Goal: Information Seeking & Learning: Learn about a topic

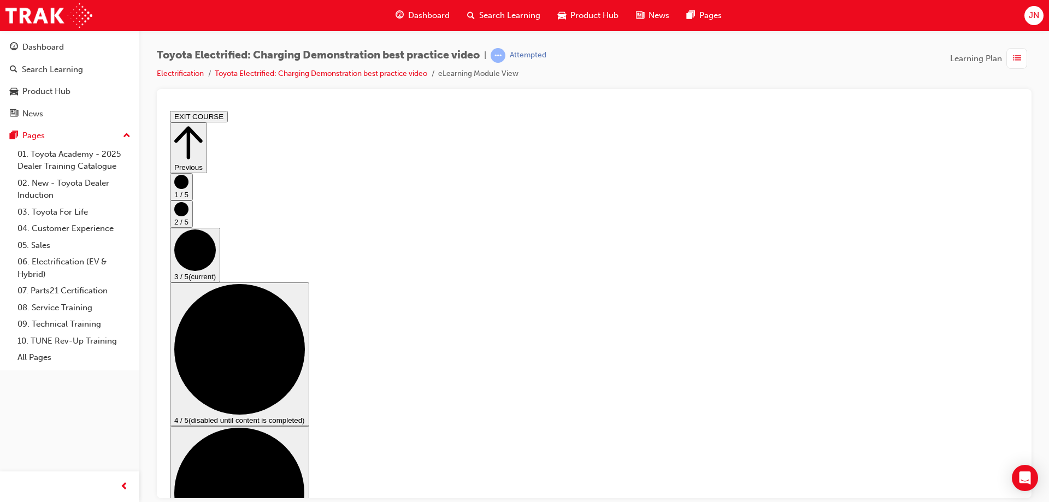
checkbox input "true"
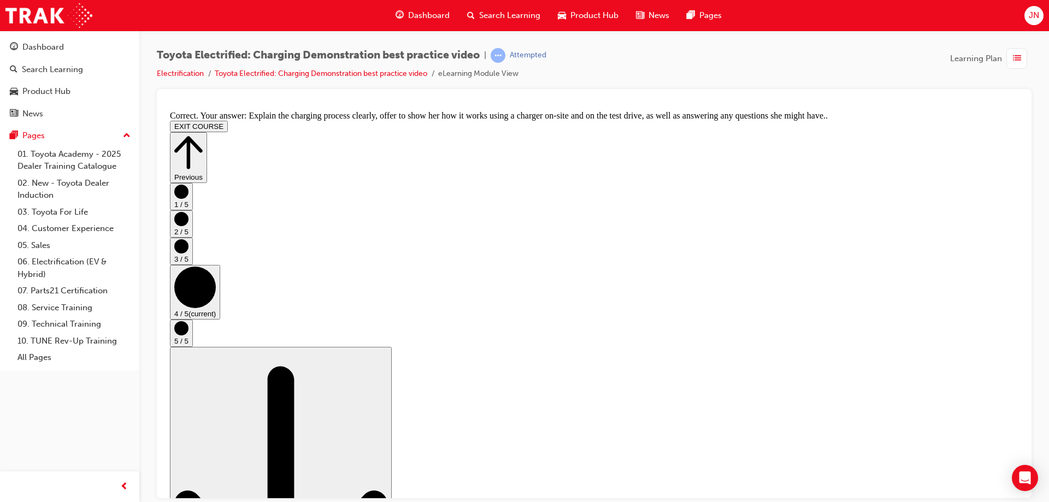
scroll to position [0, 0]
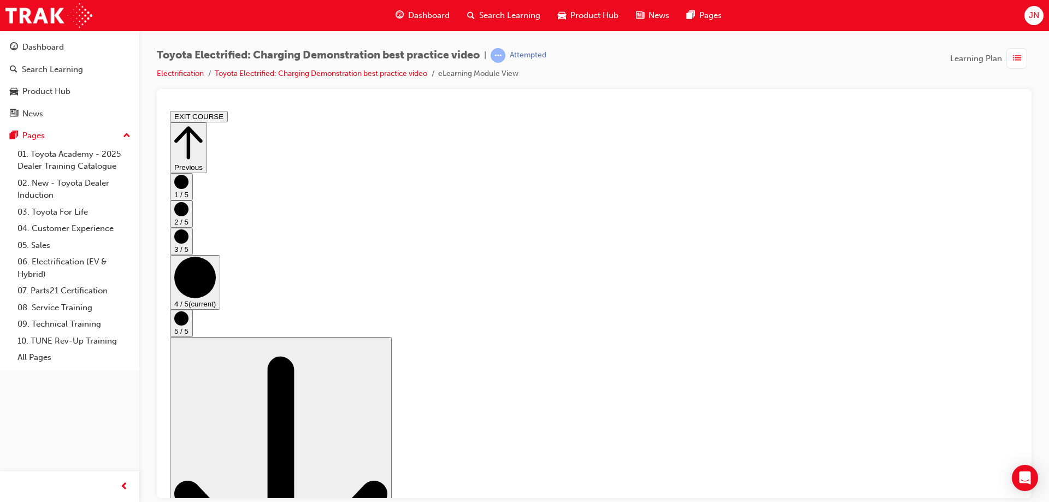
drag, startPoint x: 512, startPoint y: 215, endPoint x: 498, endPoint y: 172, distance: 46.1
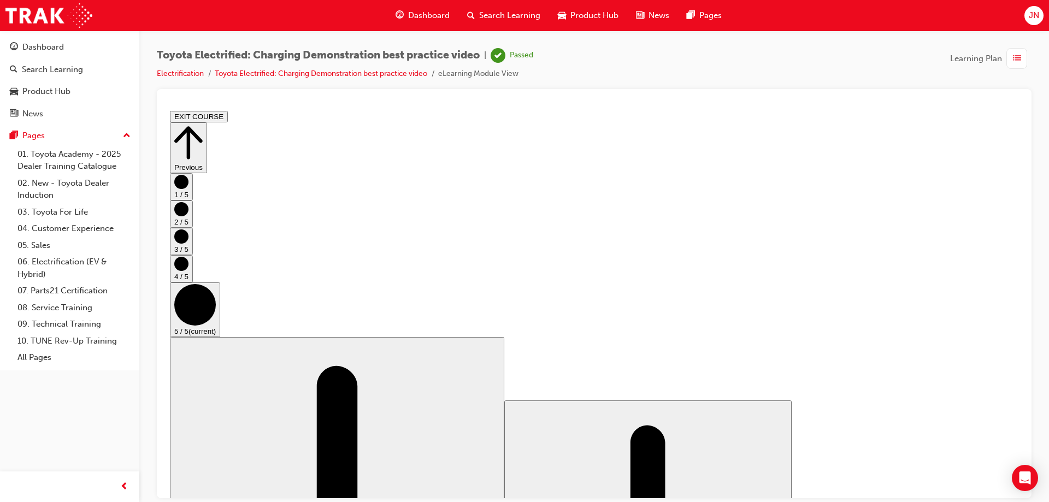
scroll to position [111, 0]
click at [406, 102] on div at bounding box center [594, 102] width 857 height 9
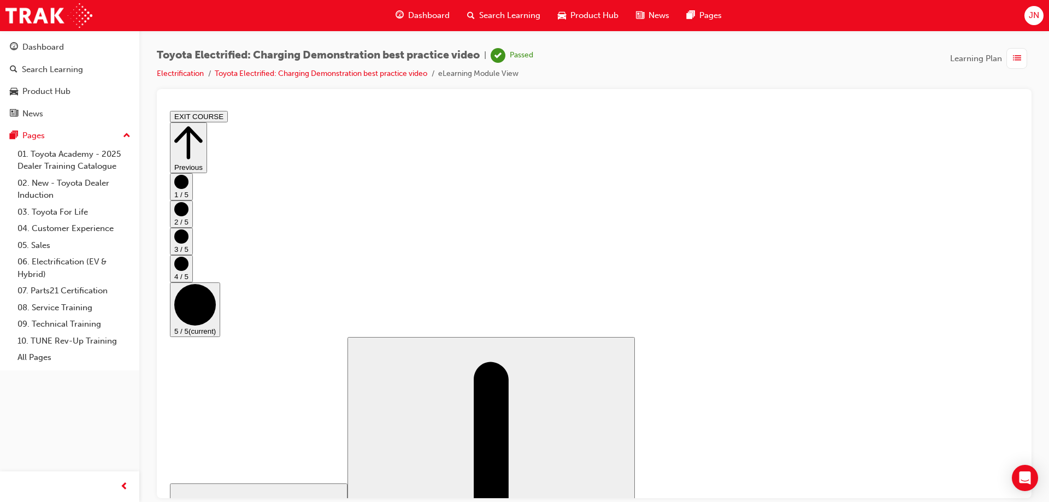
scroll to position [0, 0]
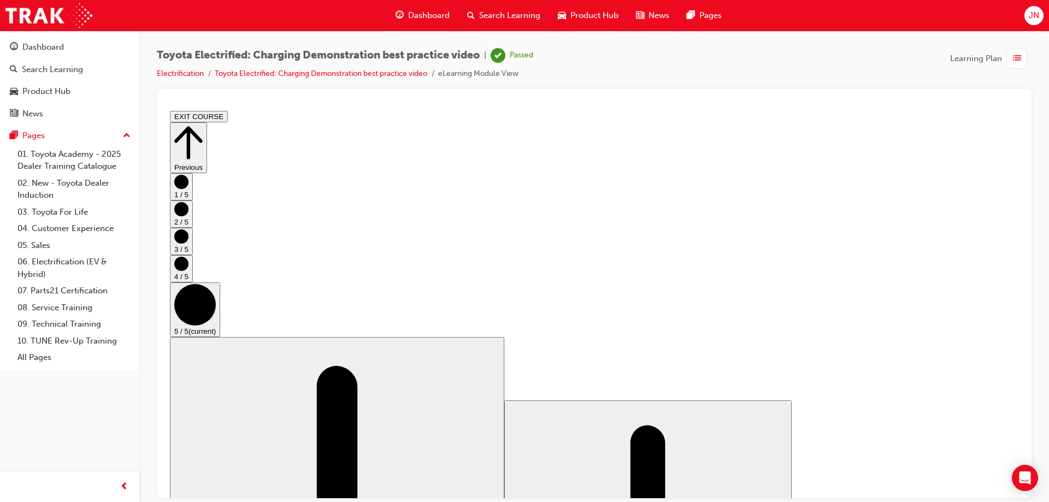
scroll to position [111, 0]
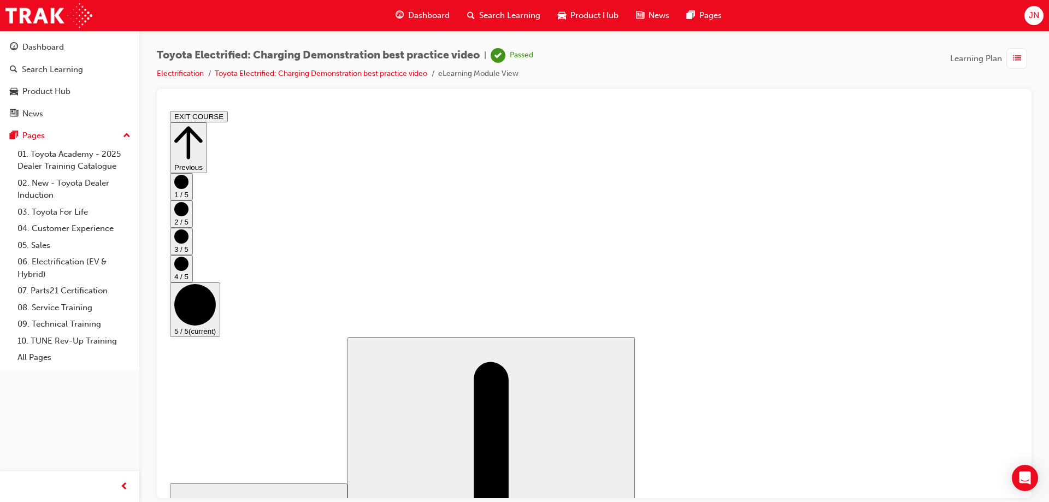
scroll to position [0, 0]
click at [203, 135] on icon "Step controls" at bounding box center [188, 142] width 28 height 38
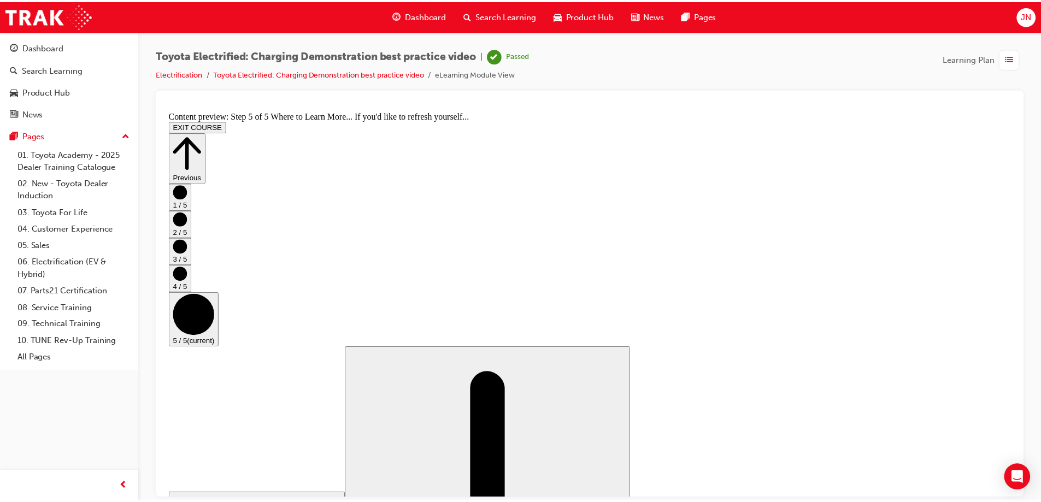
scroll to position [111, 0]
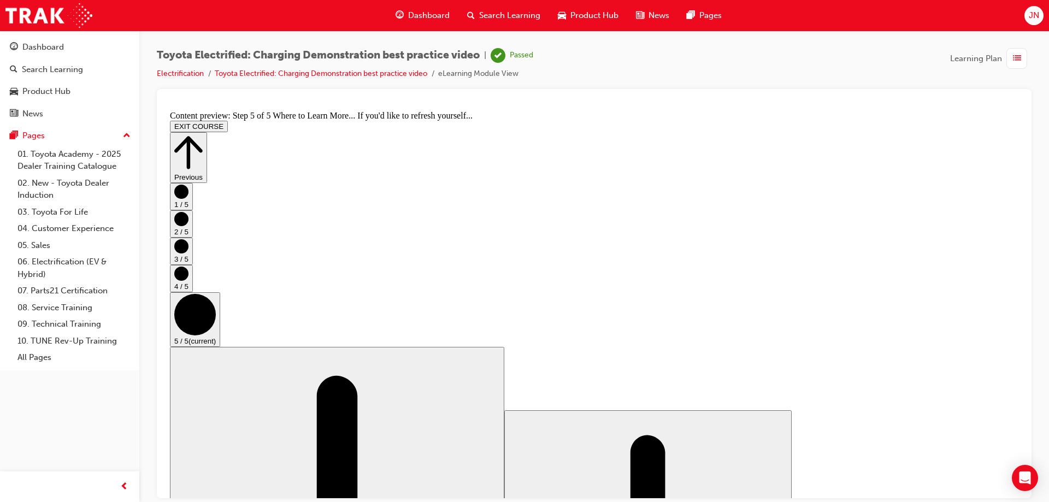
click at [228, 120] on button "EXIT COURSE" at bounding box center [199, 125] width 58 height 11
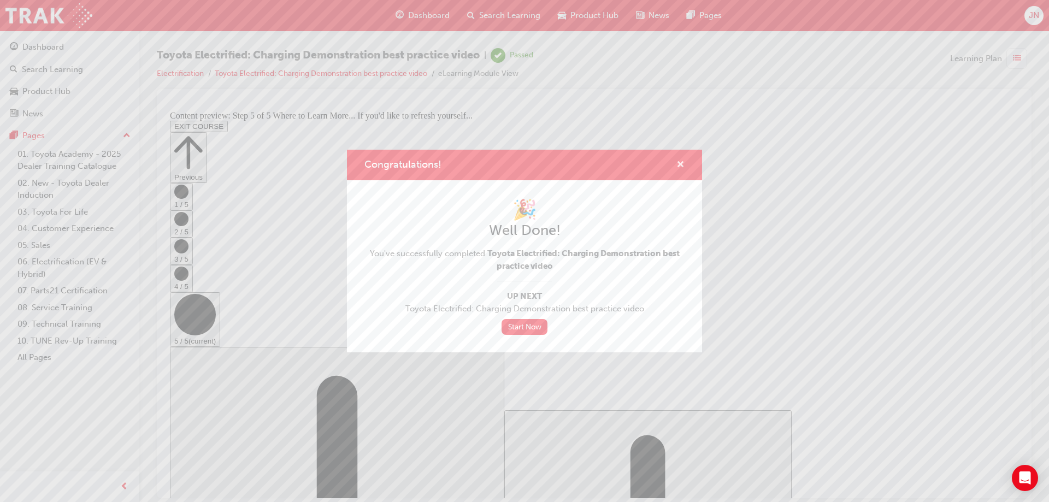
click at [681, 164] on span "cross-icon" at bounding box center [680, 166] width 8 height 10
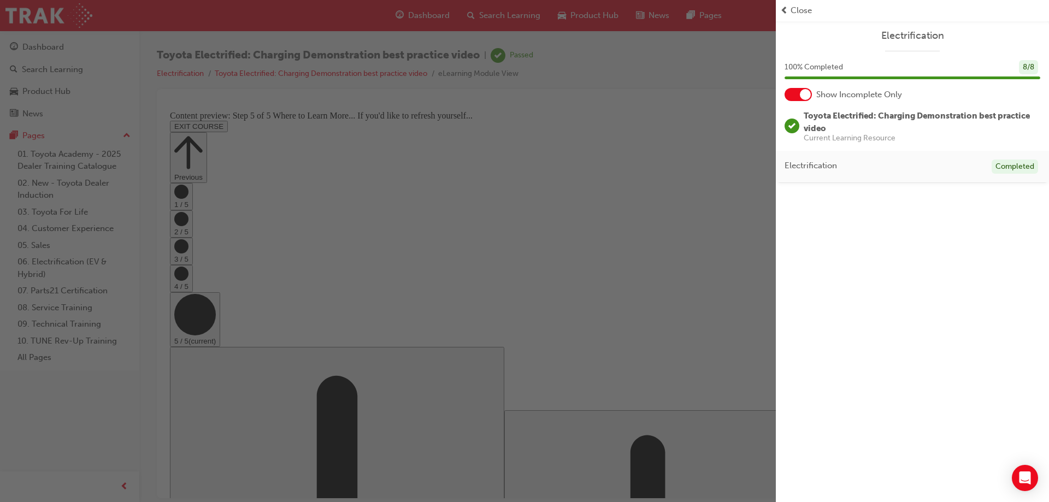
click at [314, 182] on div "button" at bounding box center [388, 251] width 776 height 502
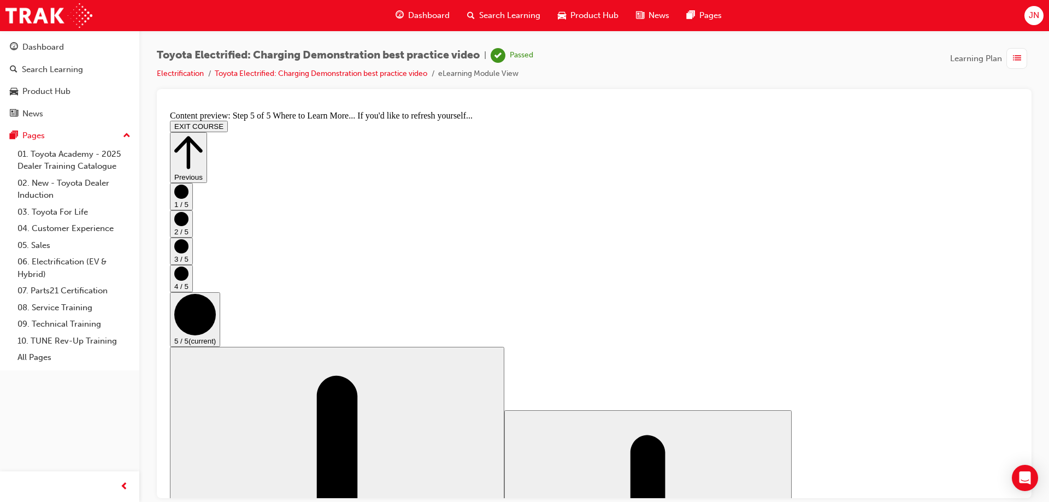
click at [413, 15] on span "Dashboard" at bounding box center [429, 15] width 42 height 13
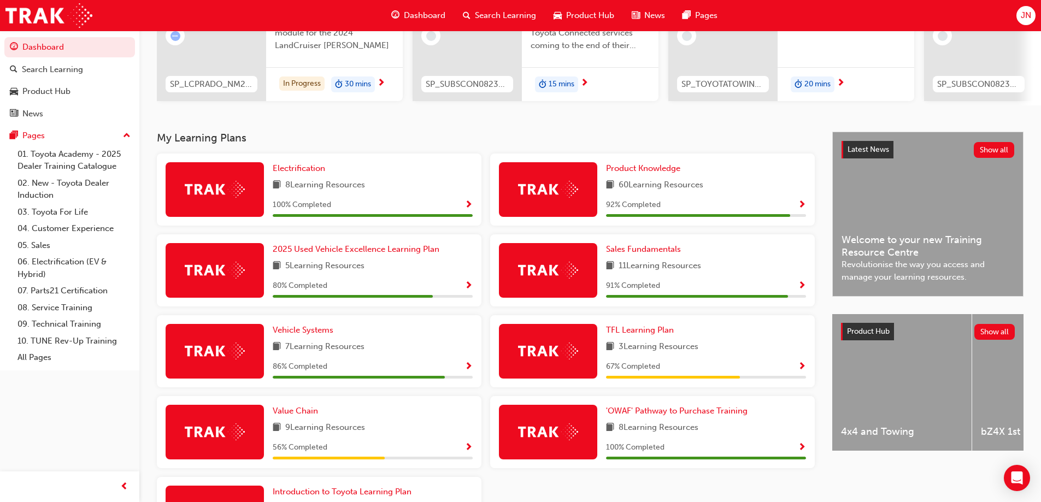
scroll to position [142, 0]
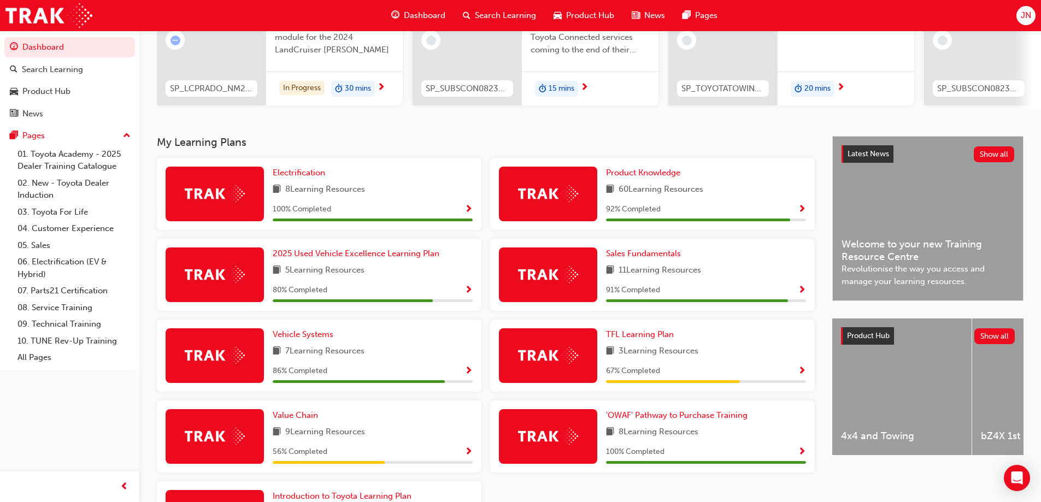
click at [800, 209] on span "Show Progress" at bounding box center [802, 210] width 8 height 10
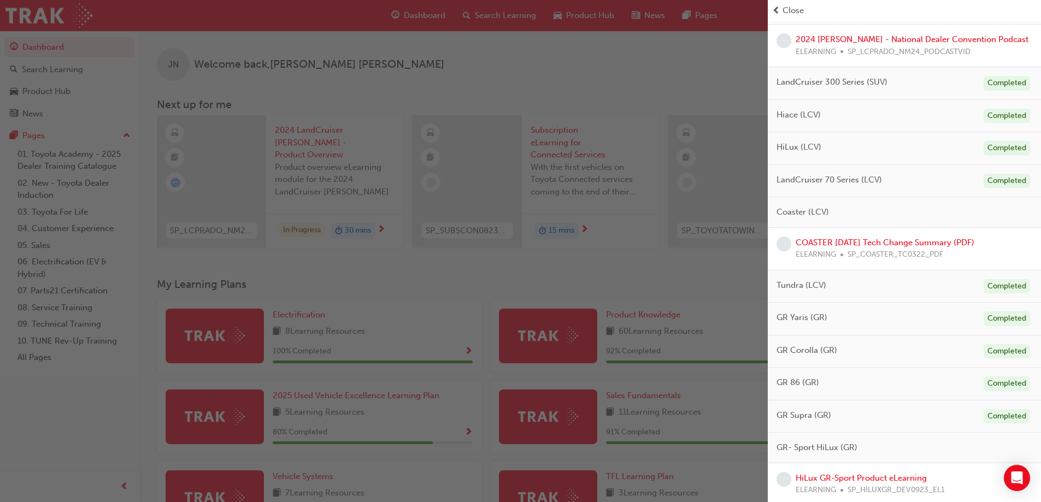
scroll to position [562, 0]
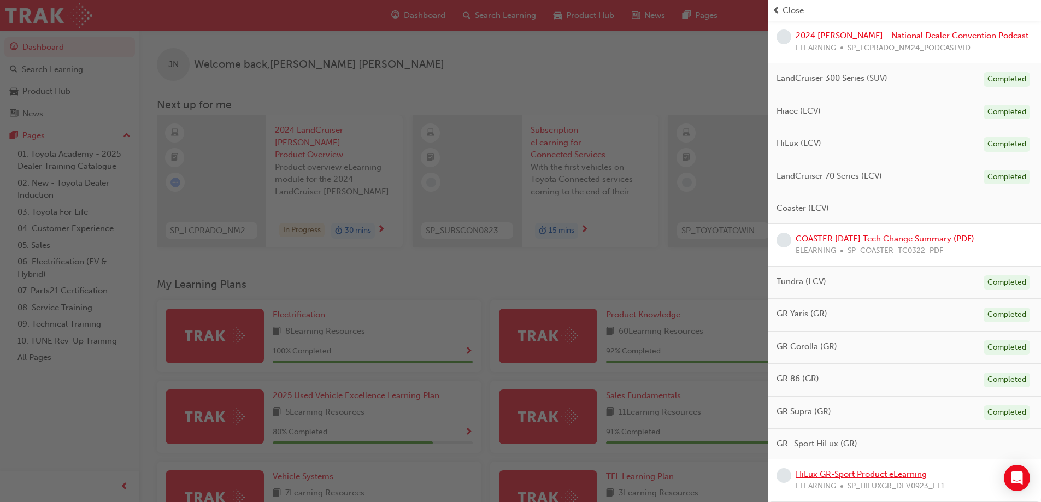
click at [898, 474] on link "HiLux GR-Sport Product eLearning" at bounding box center [860, 474] width 131 height 10
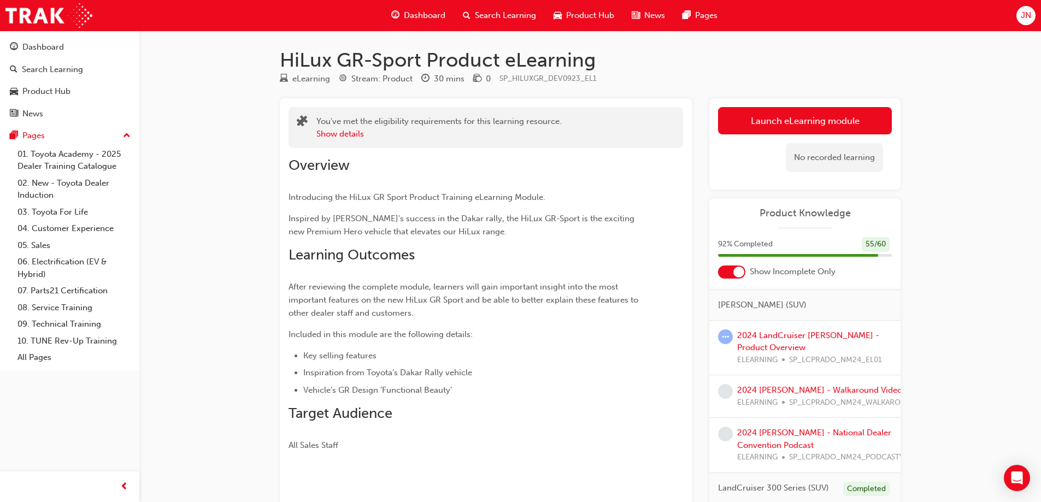
scroll to position [328, 0]
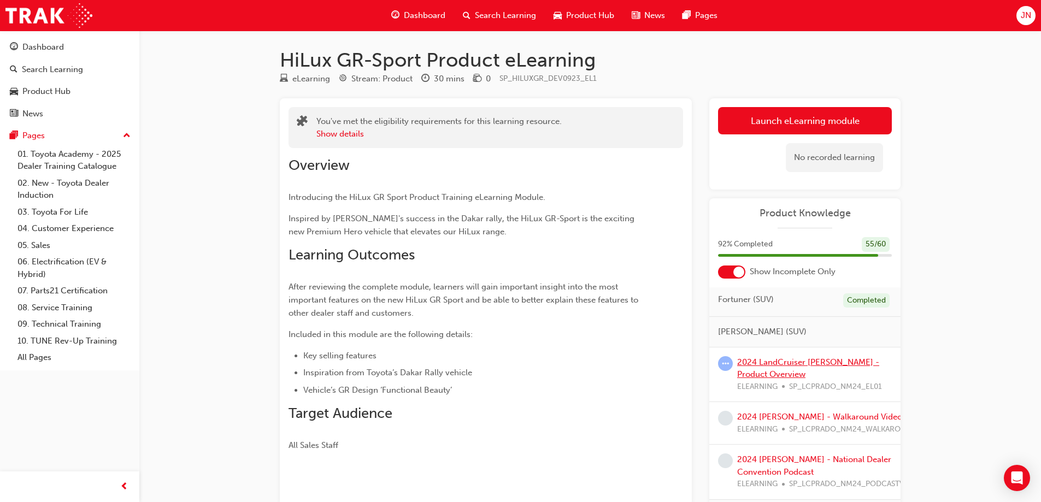
click at [803, 364] on link "2024 LandCruiser Prado - Product Overview" at bounding box center [808, 368] width 142 height 22
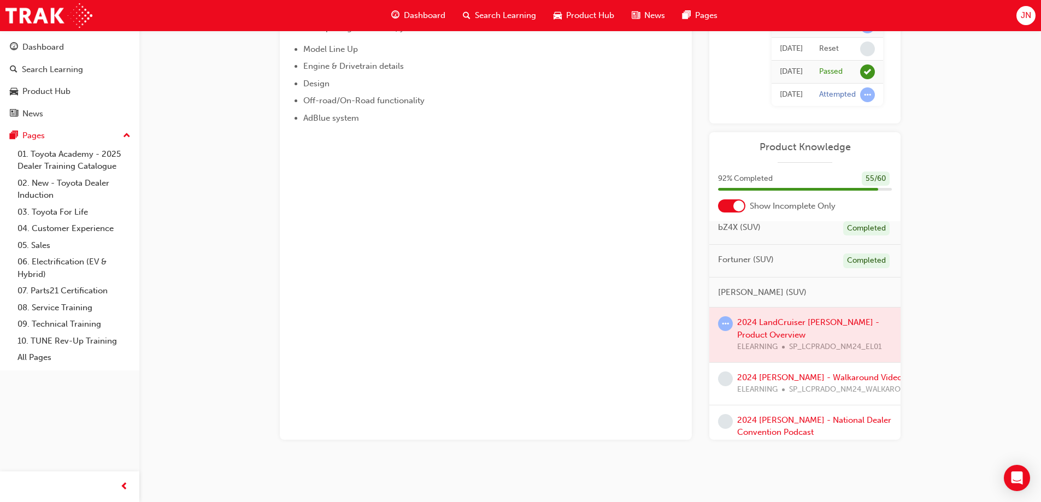
scroll to position [328, 0]
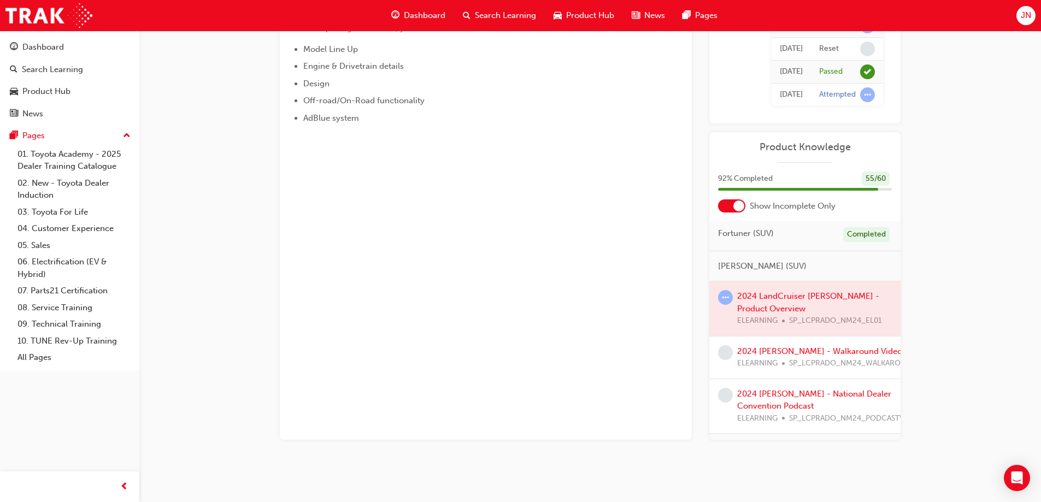
click at [811, 373] on div "2024 LC Prado - Walkaround Video ELEARNING SP_LCPRADO_NM24_WALKAROUNDVID" at bounding box center [804, 358] width 191 height 43
click at [809, 354] on link "2024 LC Prado - Walkaround Video" at bounding box center [819, 351] width 165 height 10
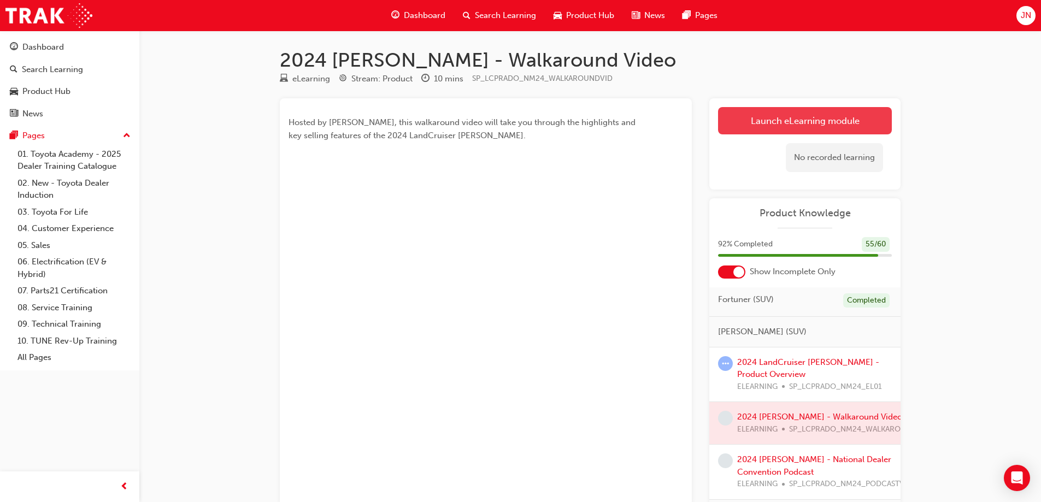
click at [825, 117] on link "Launch eLearning module" at bounding box center [805, 120] width 174 height 27
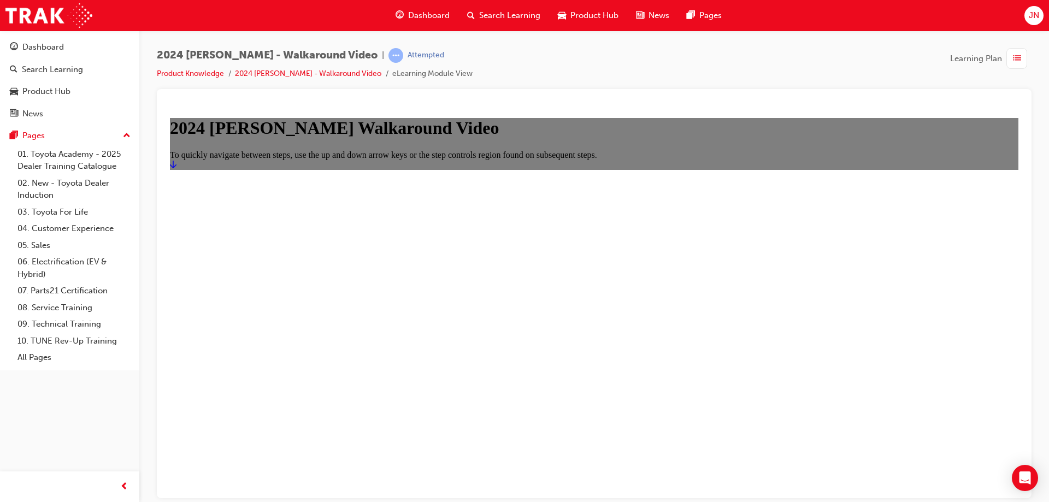
click at [176, 168] on icon "Start" at bounding box center [173, 164] width 7 height 9
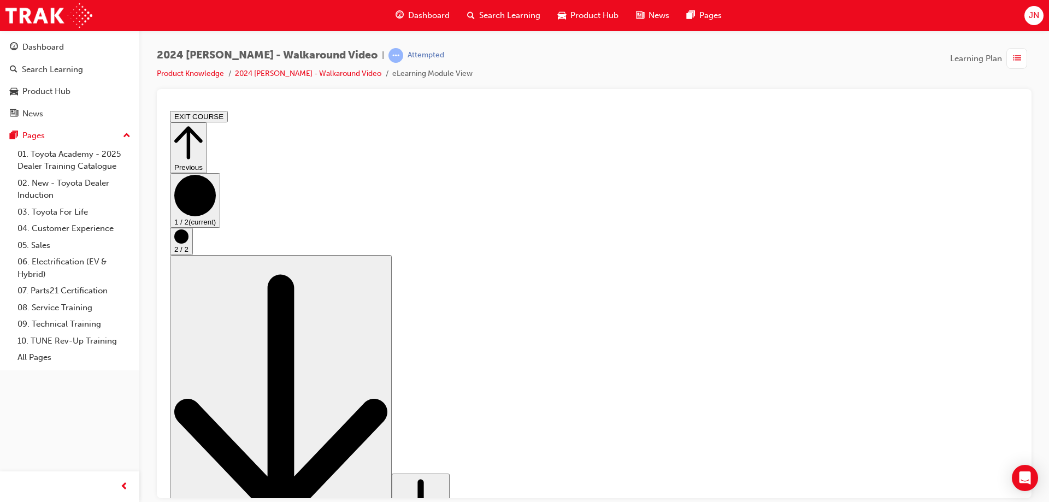
drag, startPoint x: 667, startPoint y: 447, endPoint x: 710, endPoint y: 442, distance: 43.5
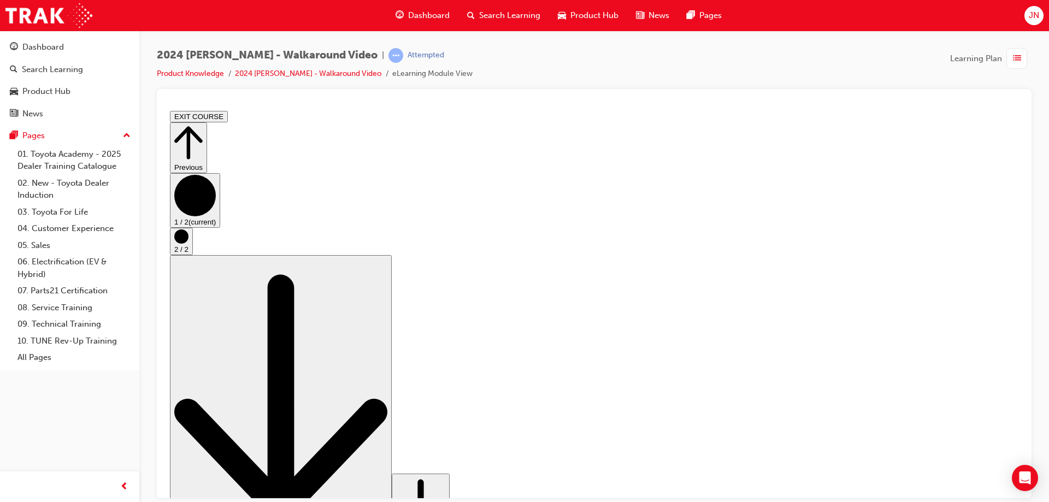
click at [228, 120] on button "EXIT COURSE" at bounding box center [199, 115] width 58 height 11
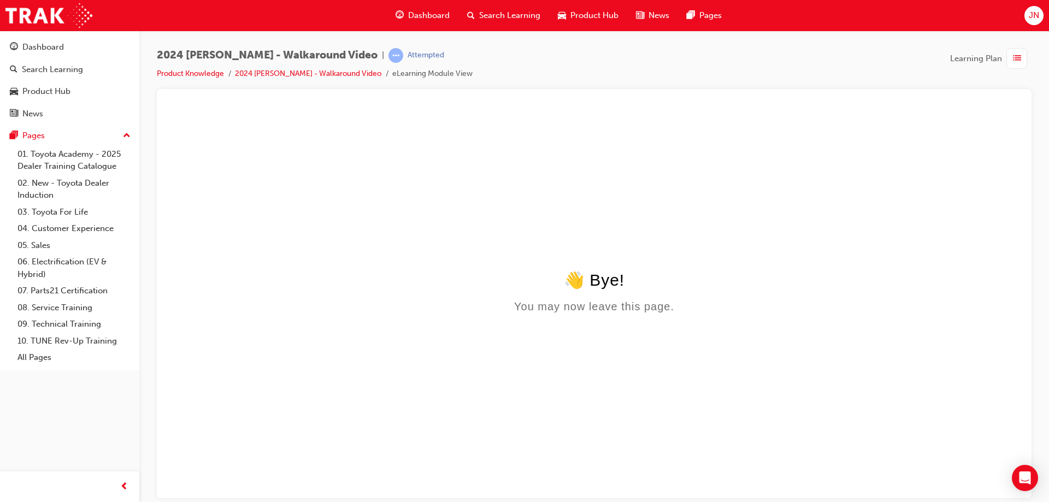
click at [418, 12] on span "Dashboard" at bounding box center [429, 15] width 42 height 13
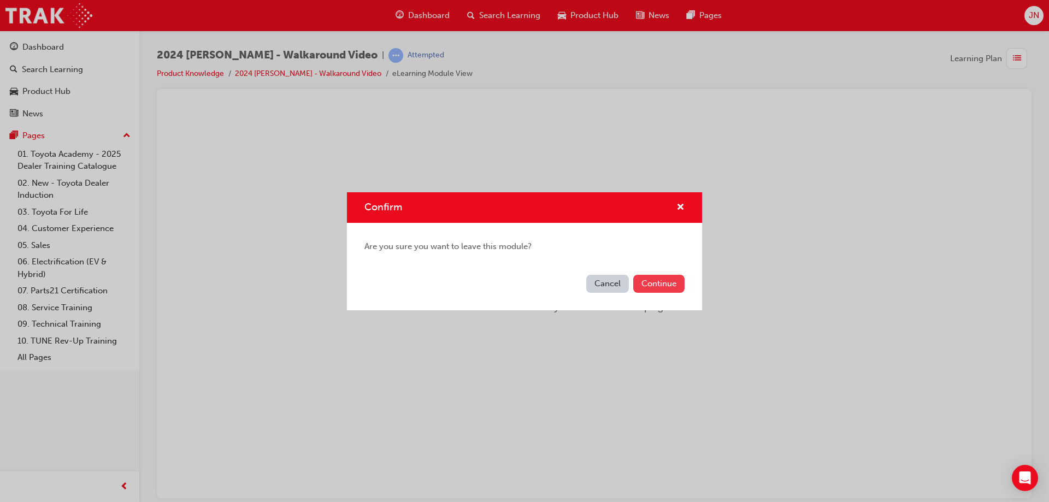
click at [658, 287] on button "Continue" at bounding box center [658, 284] width 51 height 18
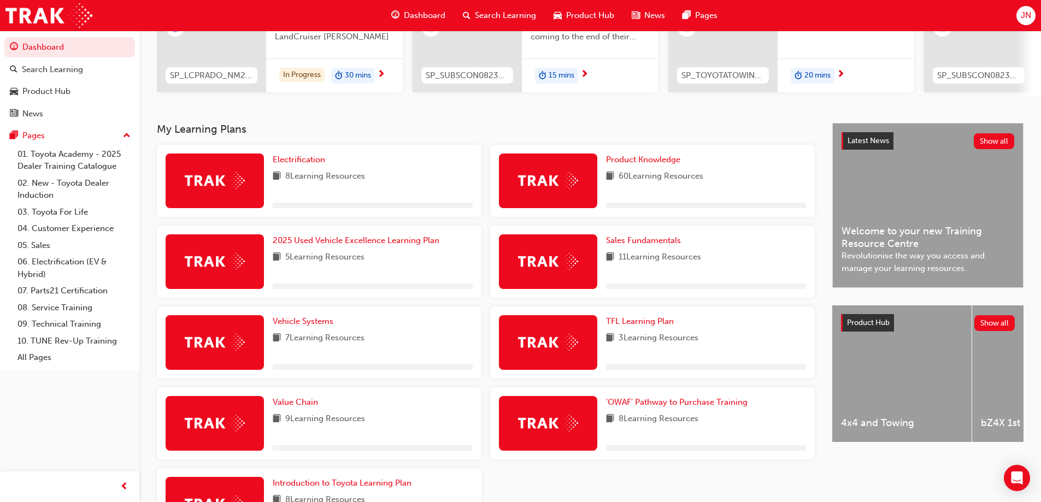
scroll to position [142, 0]
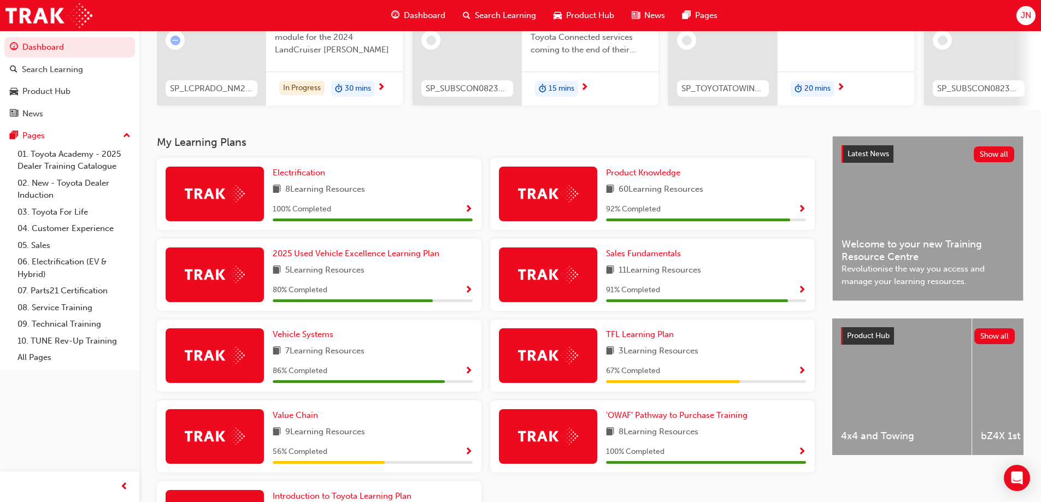
click at [801, 212] on span "Show Progress" at bounding box center [802, 210] width 8 height 10
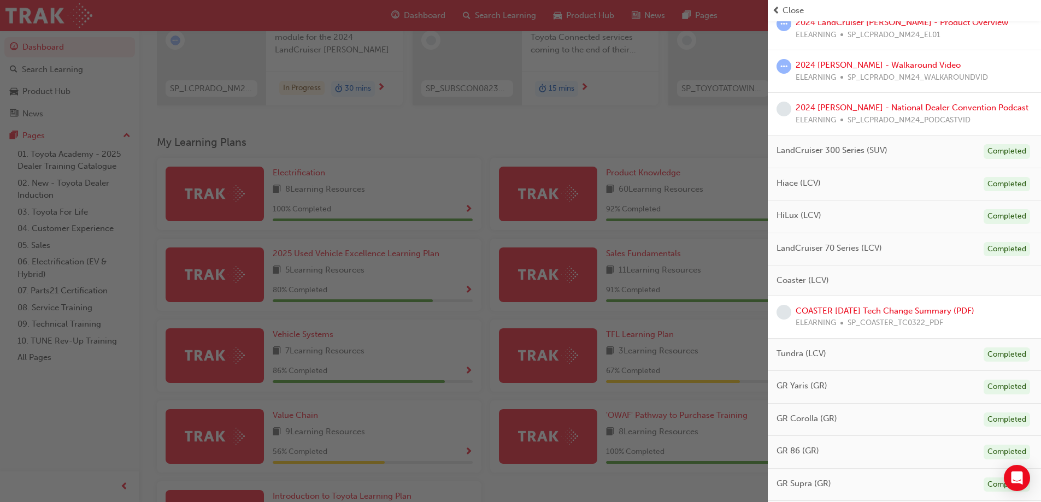
scroll to position [382, 0]
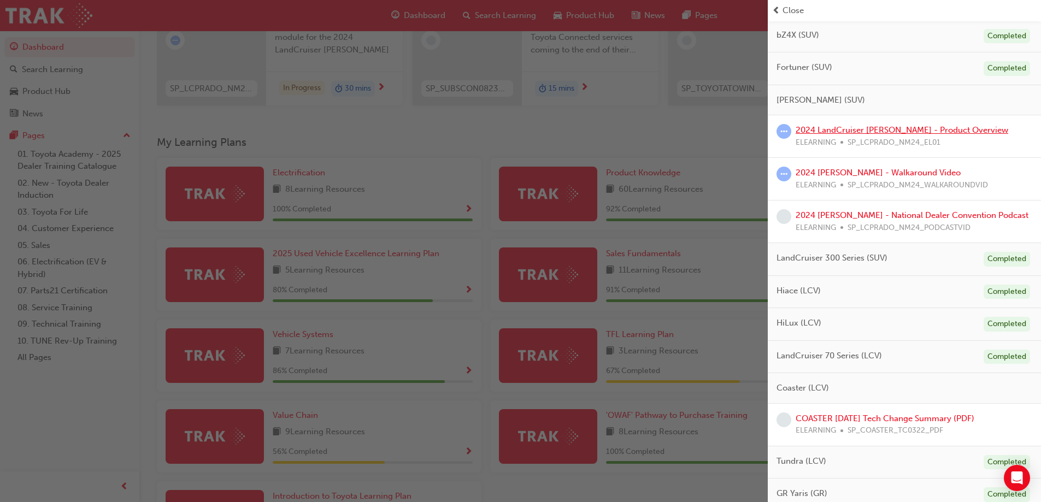
click at [841, 129] on link "2024 LandCruiser Prado - Product Overview" at bounding box center [901, 130] width 213 height 10
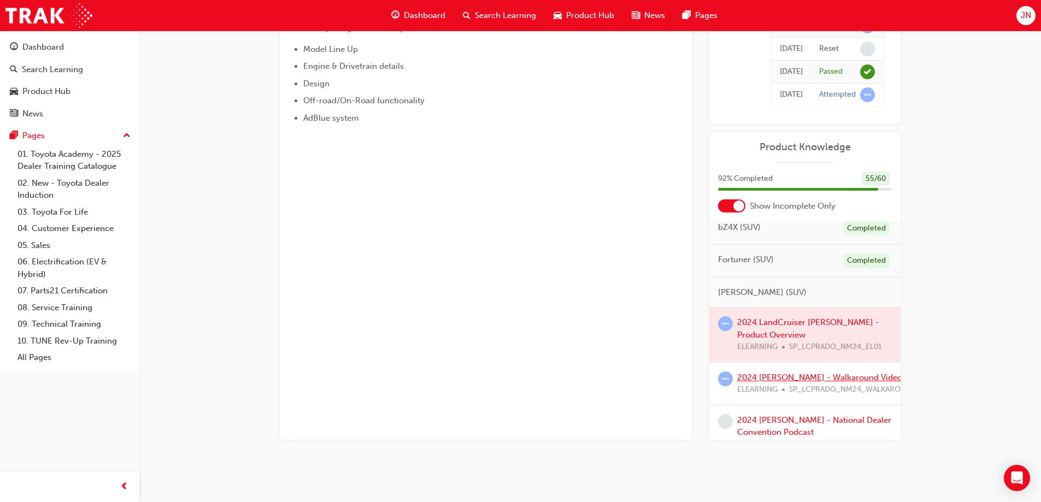
scroll to position [328, 0]
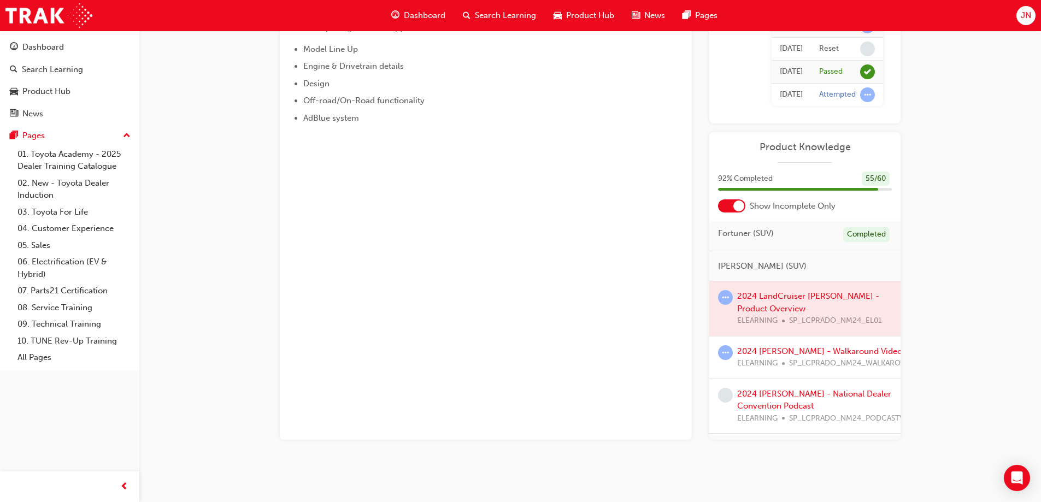
click at [756, 301] on div at bounding box center [804, 308] width 191 height 55
click at [816, 353] on link "2024 LC Prado - Walkaround Video" at bounding box center [819, 351] width 165 height 10
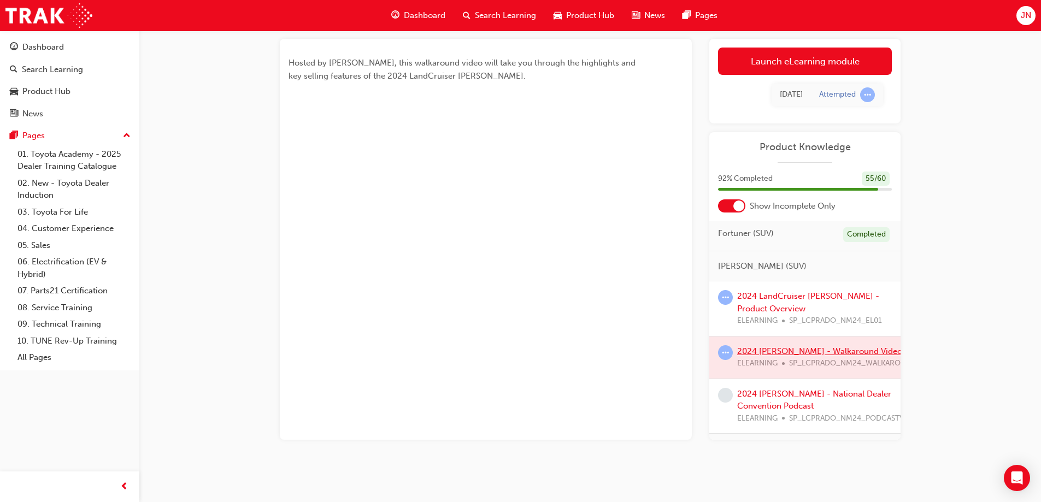
scroll to position [60, 0]
click at [823, 351] on div at bounding box center [804, 358] width 191 height 42
click at [760, 63] on link "Launch eLearning module" at bounding box center [805, 61] width 174 height 27
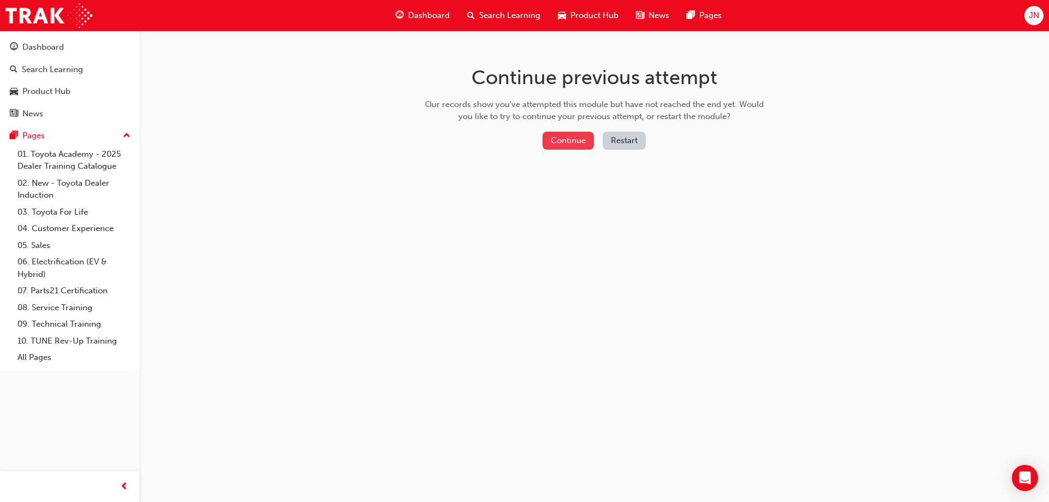
click at [573, 140] on button "Continue" at bounding box center [567, 141] width 51 height 18
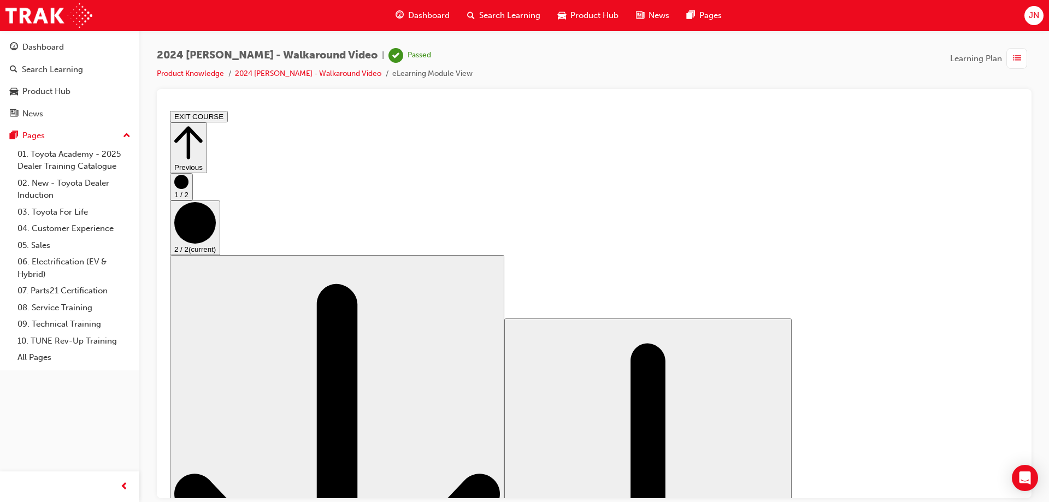
click at [228, 117] on button "EXIT COURSE" at bounding box center [199, 115] width 58 height 11
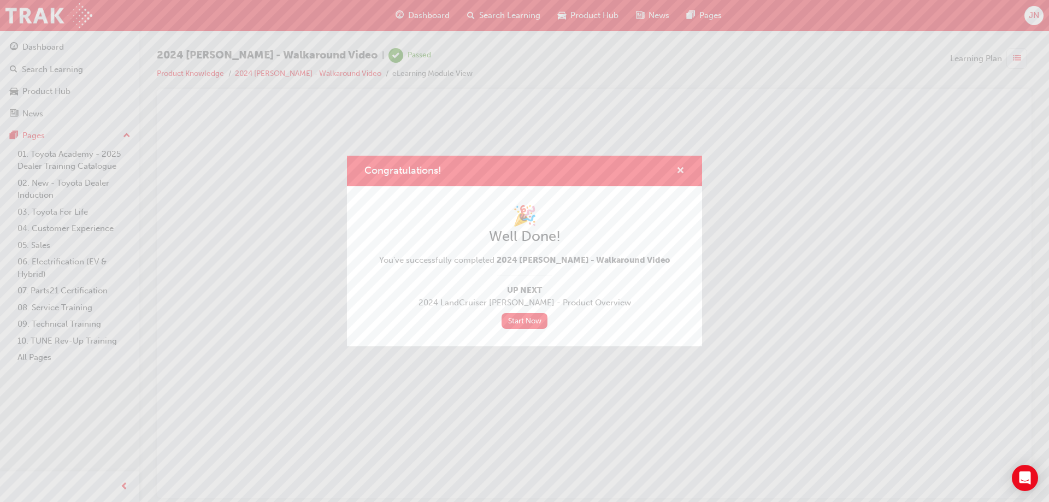
click at [681, 170] on span "cross-icon" at bounding box center [680, 172] width 8 height 10
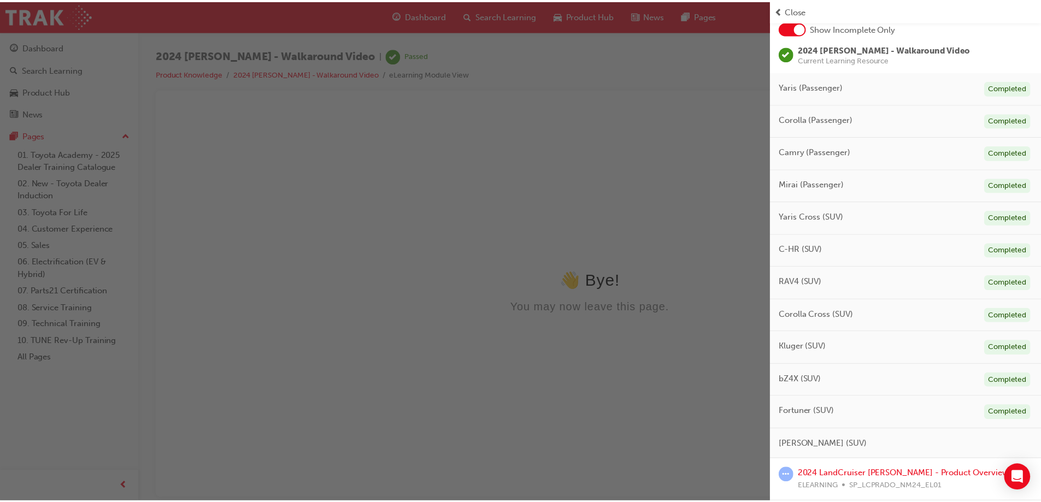
scroll to position [328, 0]
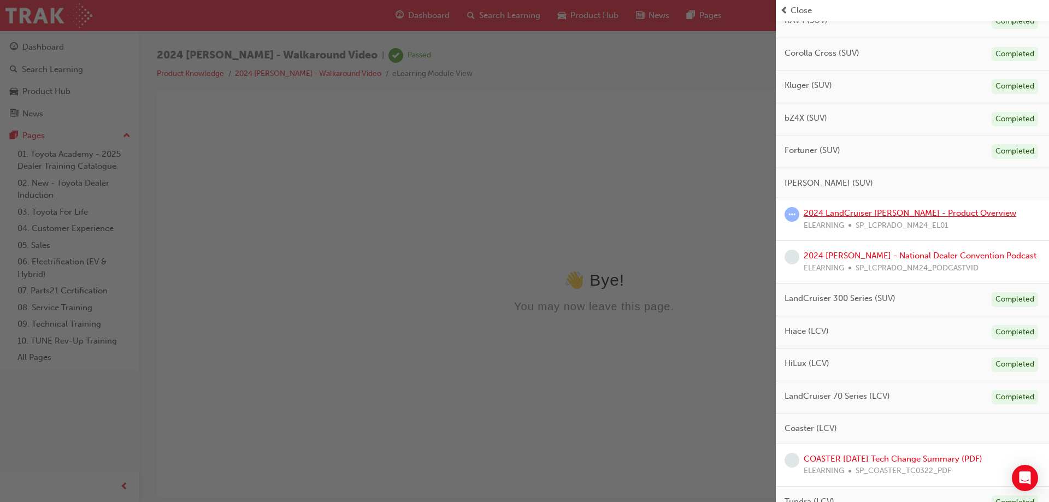
click at [844, 213] on link "2024 LandCruiser Prado - Product Overview" at bounding box center [910, 213] width 213 height 10
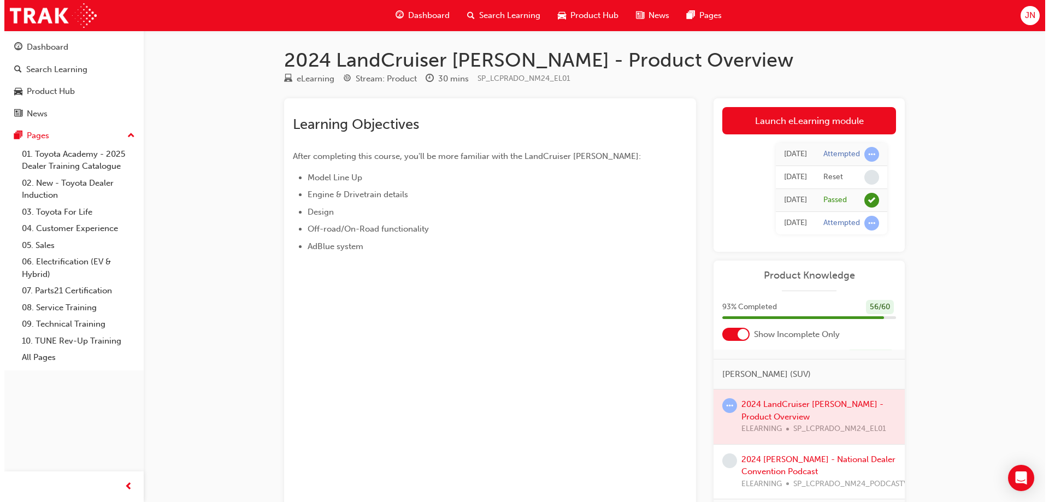
scroll to position [382, 0]
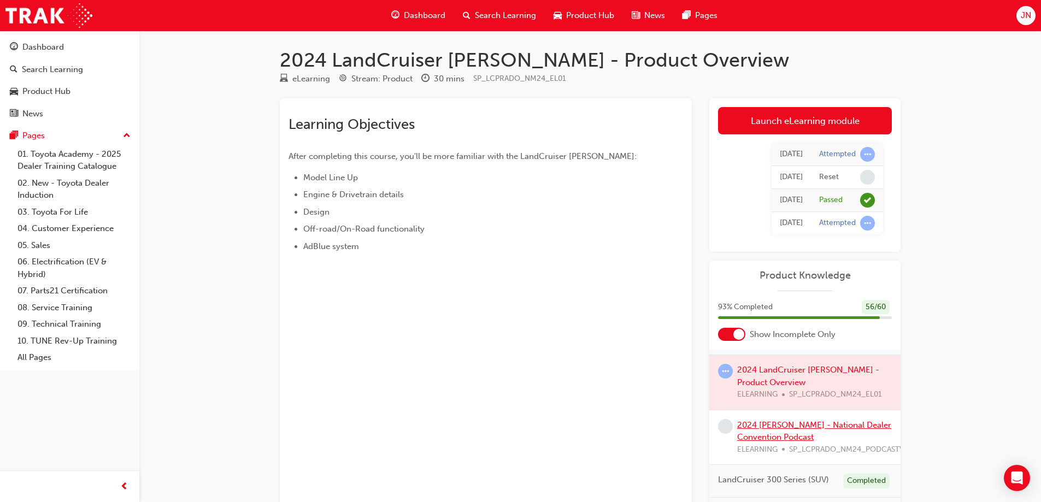
click at [811, 426] on link "2024 LC Prado - National Dealer Convention Podcast" at bounding box center [814, 431] width 154 height 22
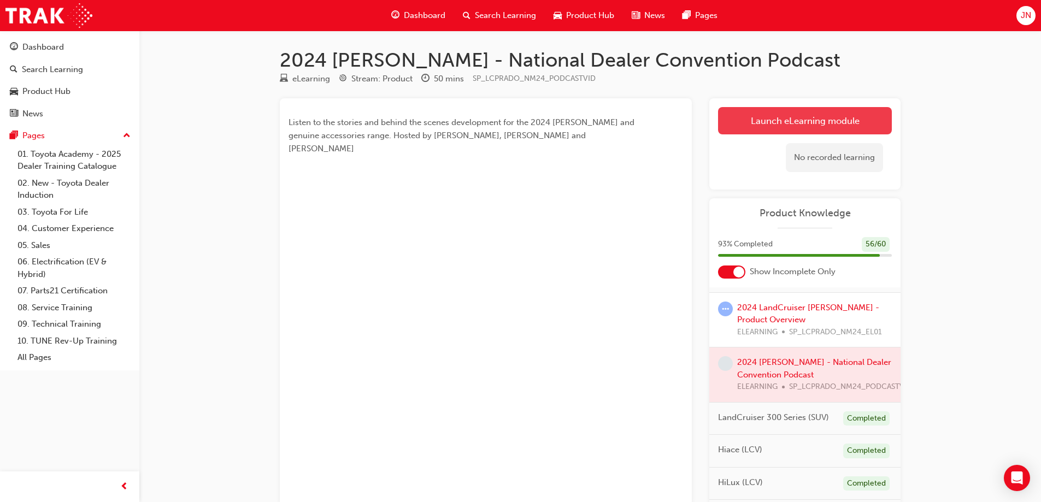
click at [770, 116] on link "Launch eLearning module" at bounding box center [805, 120] width 174 height 27
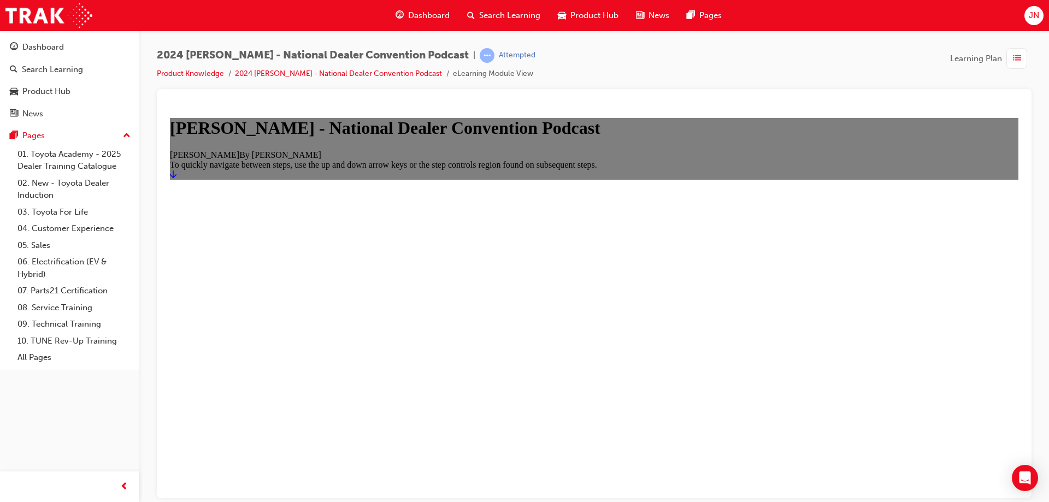
click at [176, 179] on link "Start" at bounding box center [173, 173] width 7 height 9
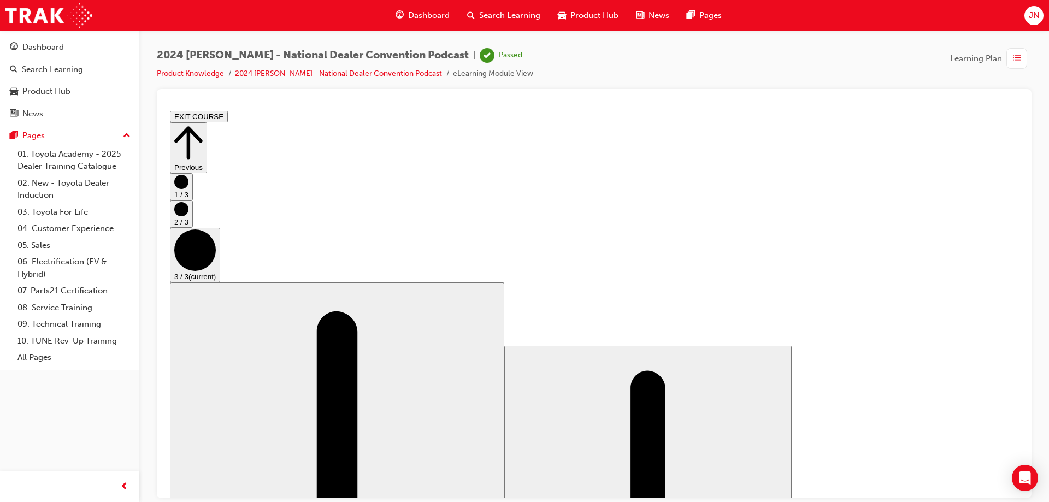
click at [228, 116] on button "EXIT COURSE" at bounding box center [199, 115] width 58 height 11
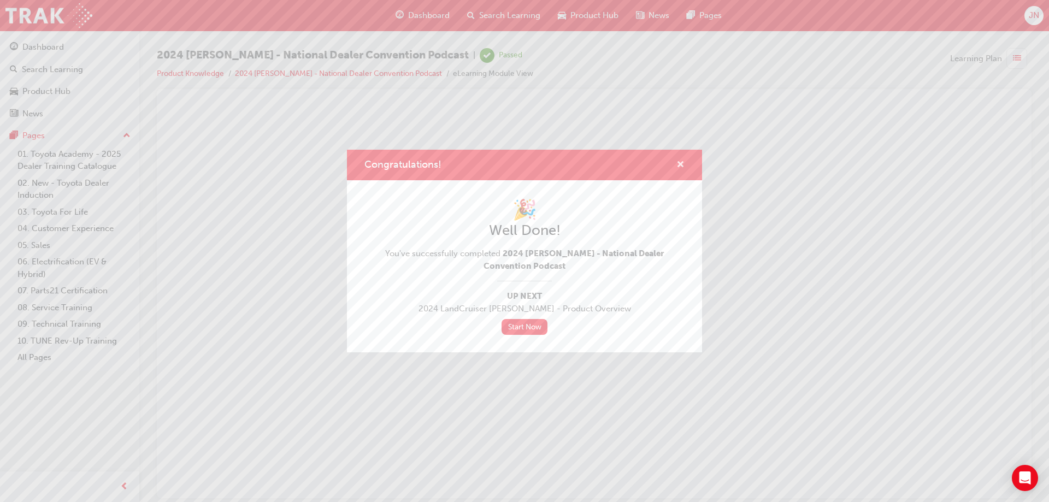
click at [681, 164] on span "cross-icon" at bounding box center [680, 166] width 8 height 10
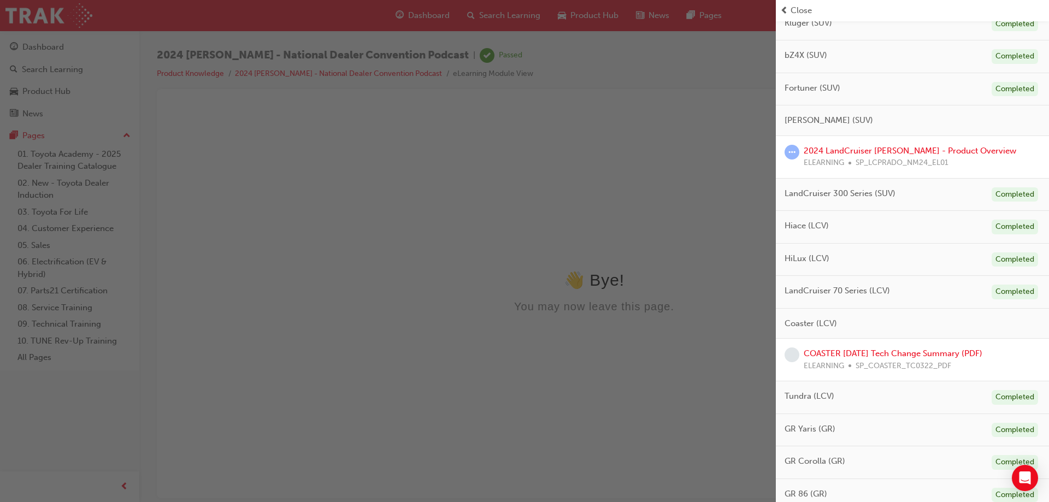
scroll to position [437, 0]
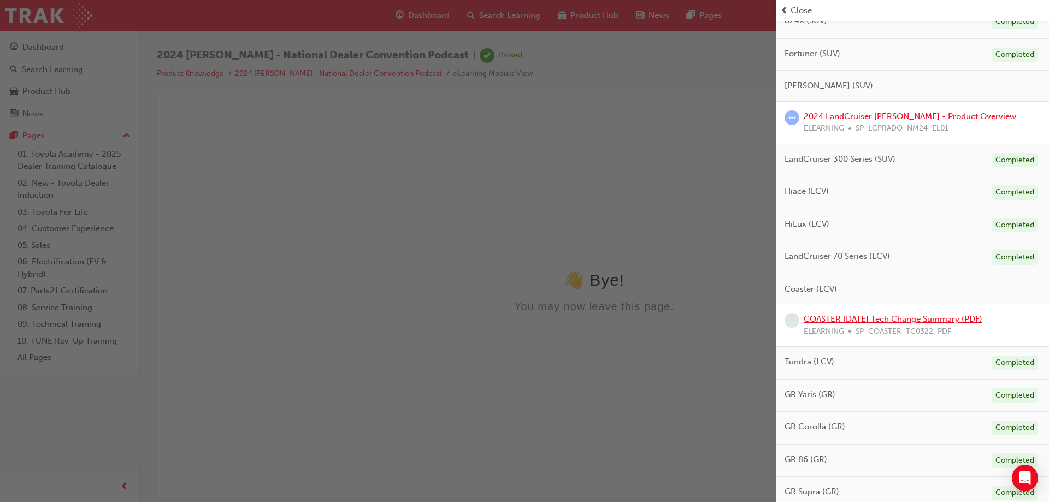
click at [887, 314] on link "COASTER March 2022 Tech Change Summary (PDF)" at bounding box center [893, 319] width 179 height 10
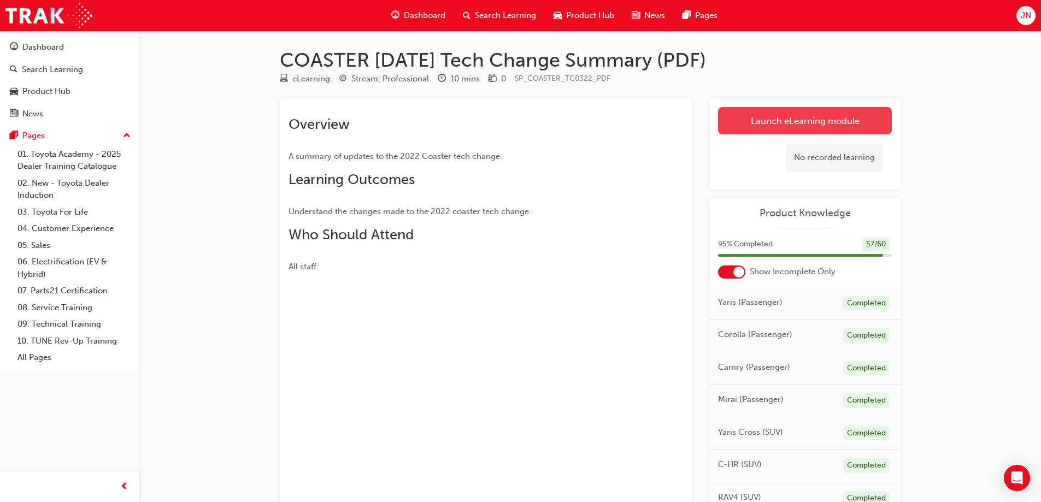
click at [735, 119] on link "Launch eLearning module" at bounding box center [805, 120] width 174 height 27
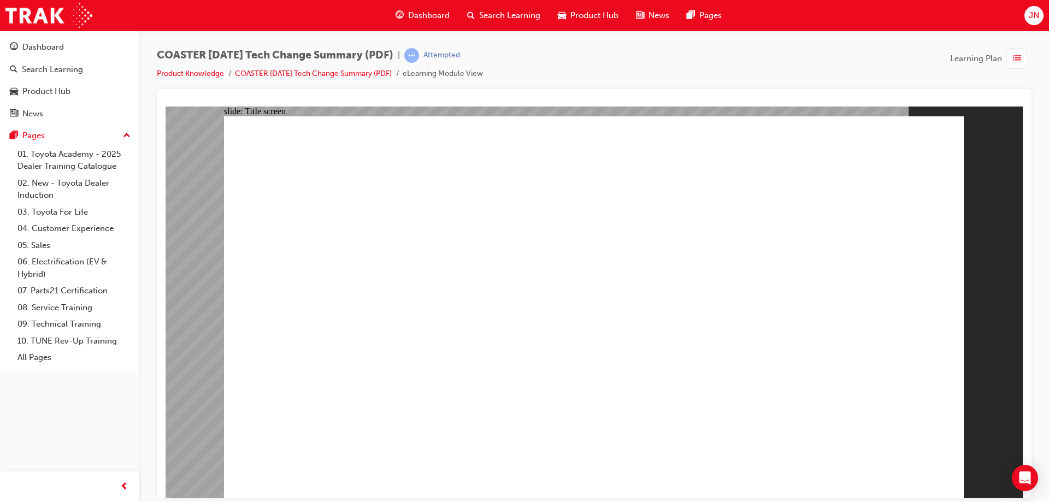
drag, startPoint x: 442, startPoint y: 418, endPoint x: 834, endPoint y: 393, distance: 392.0
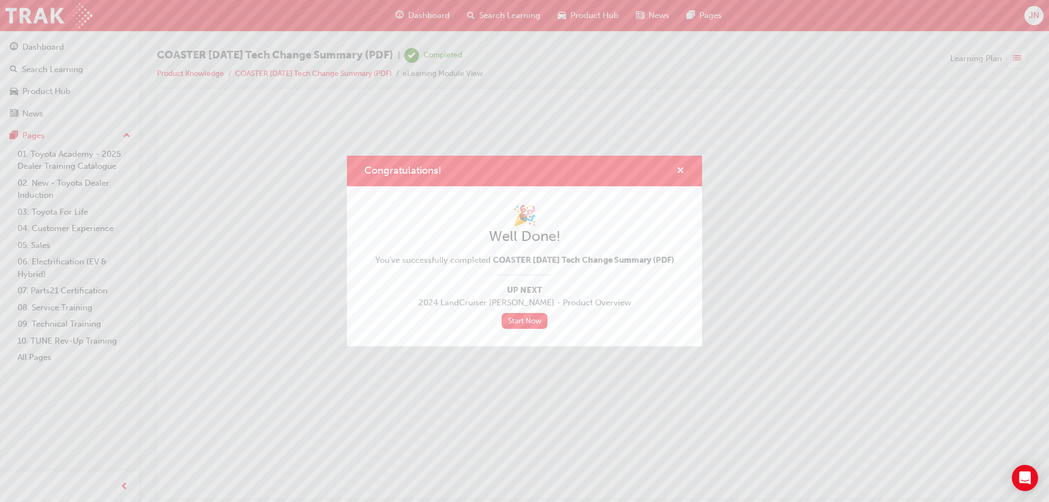
click at [679, 167] on span "cross-icon" at bounding box center [680, 172] width 8 height 10
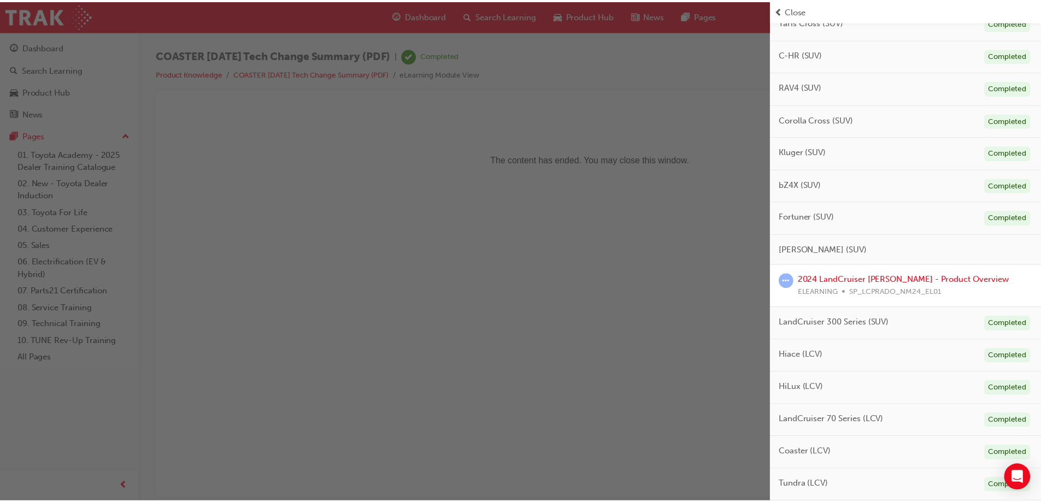
scroll to position [328, 0]
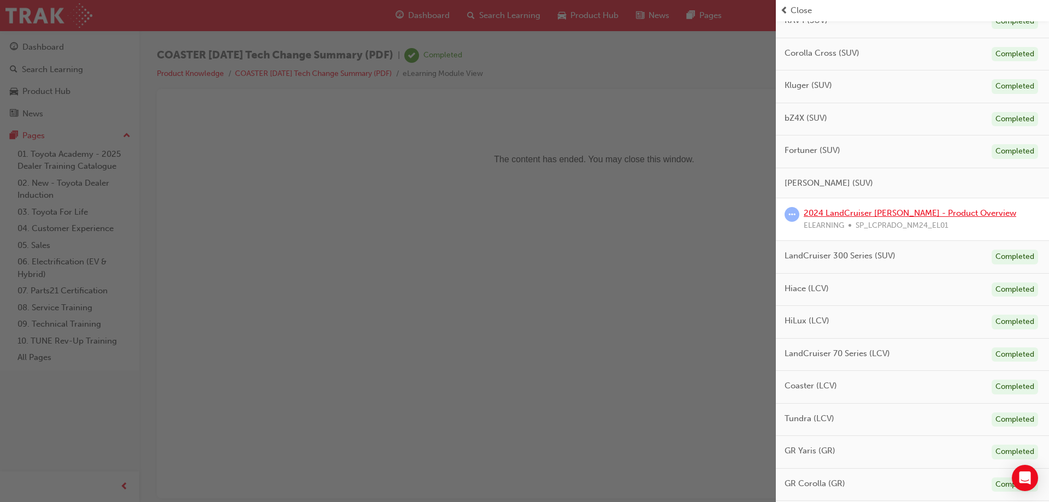
click at [876, 210] on link "2024 LandCruiser Prado - Product Overview" at bounding box center [910, 213] width 213 height 10
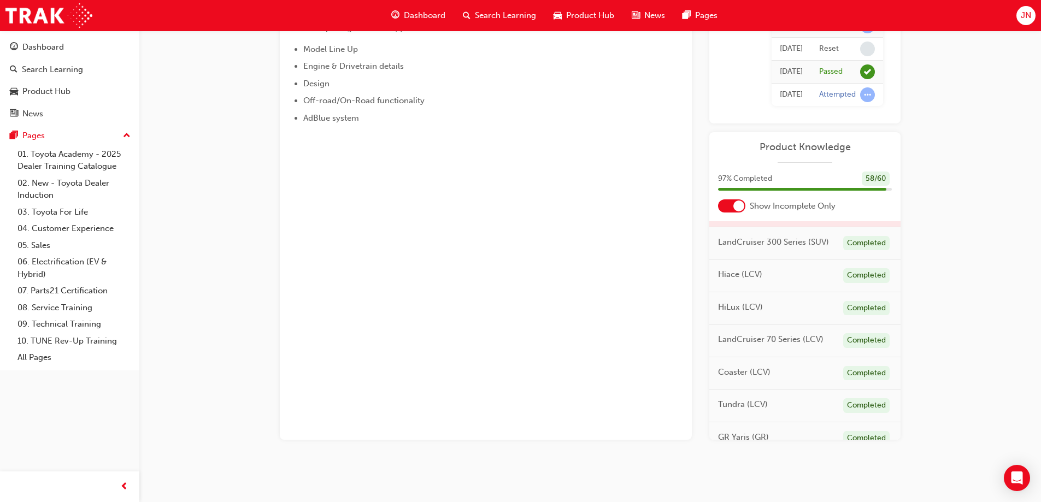
scroll to position [328, 0]
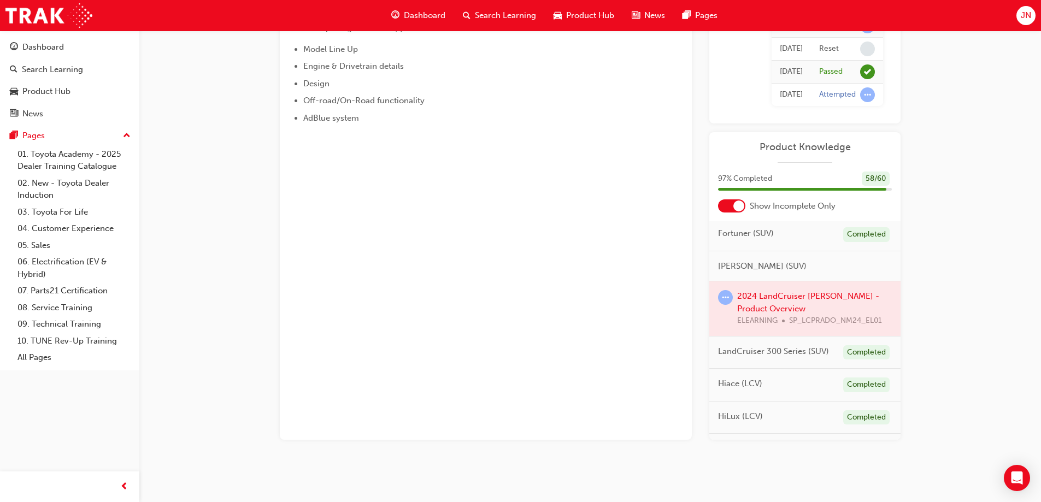
click at [772, 293] on div at bounding box center [804, 308] width 191 height 55
click at [772, 305] on div at bounding box center [804, 308] width 191 height 55
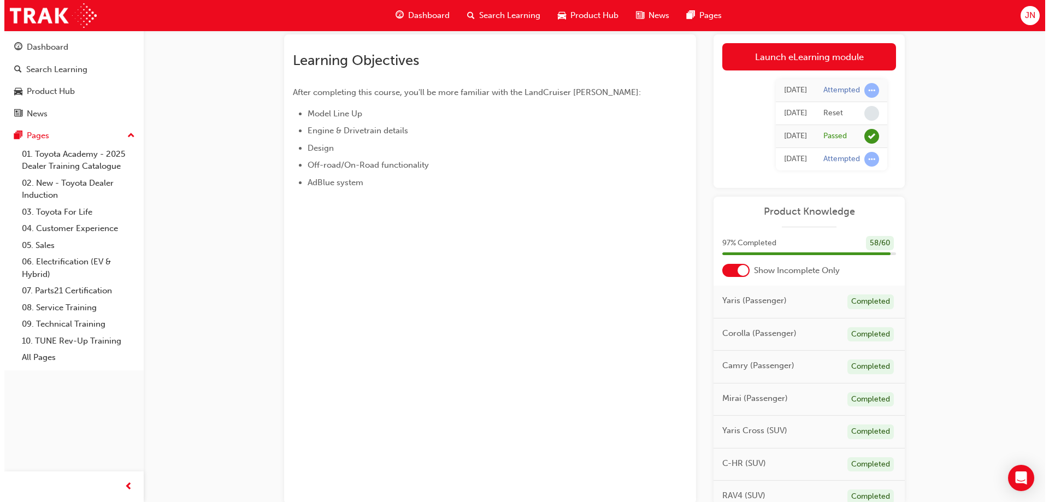
scroll to position [0, 0]
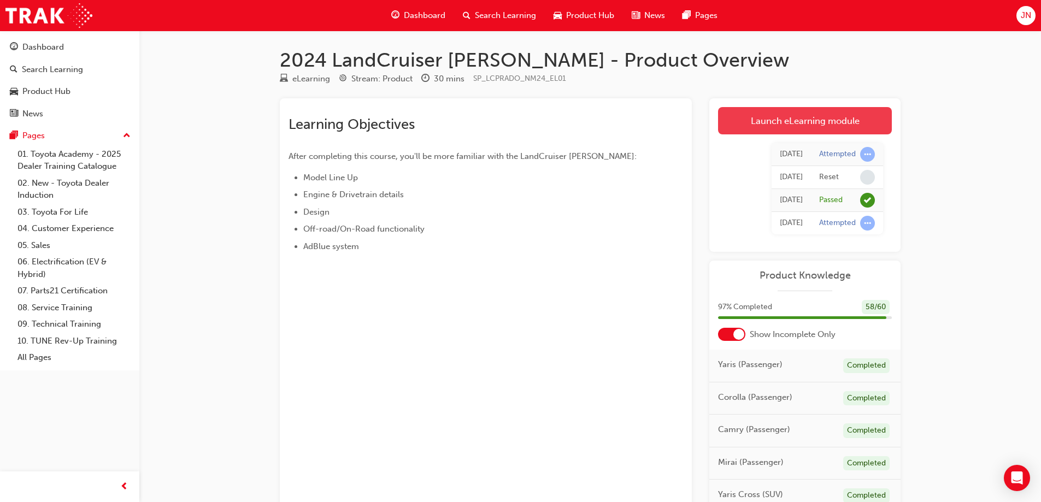
click at [809, 125] on link "Launch eLearning module" at bounding box center [805, 120] width 174 height 27
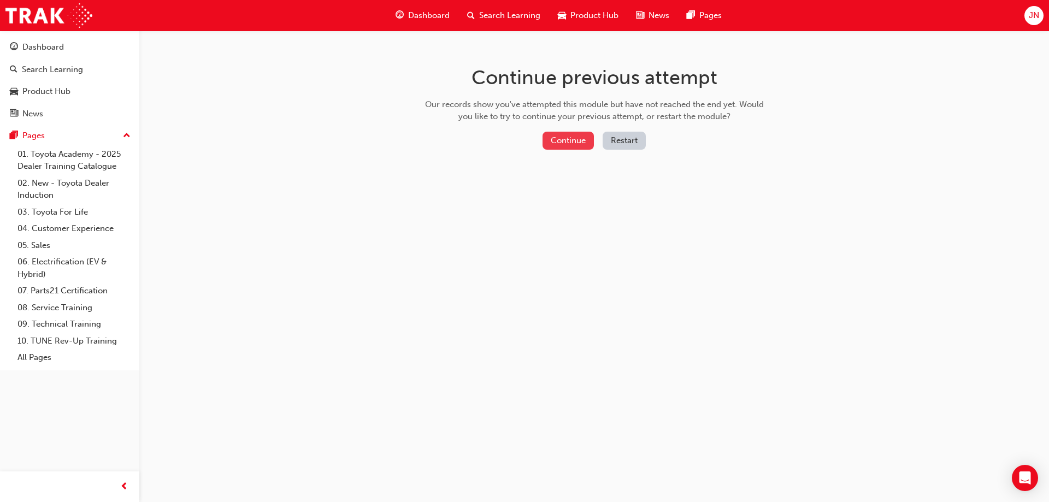
click at [570, 141] on button "Continue" at bounding box center [567, 141] width 51 height 18
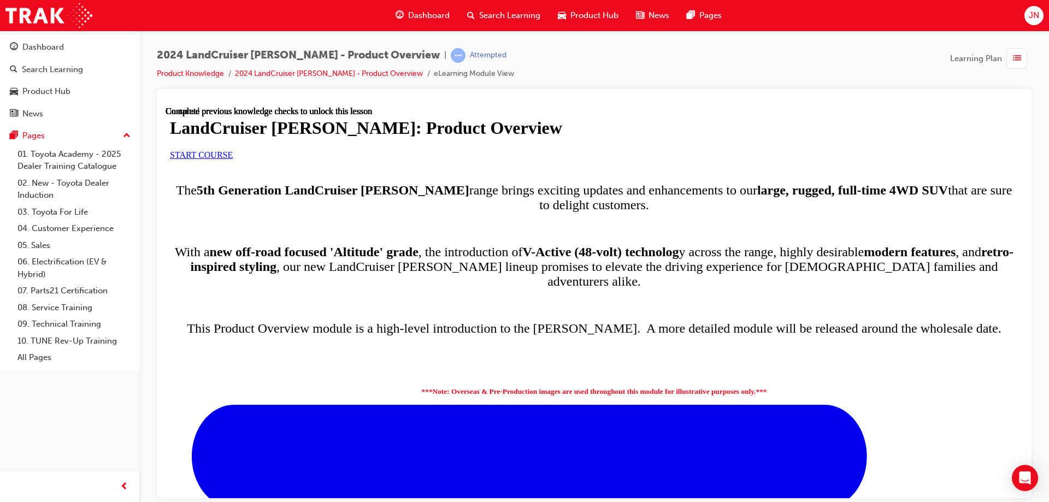
click at [233, 159] on link "START COURSE" at bounding box center [201, 154] width 63 height 9
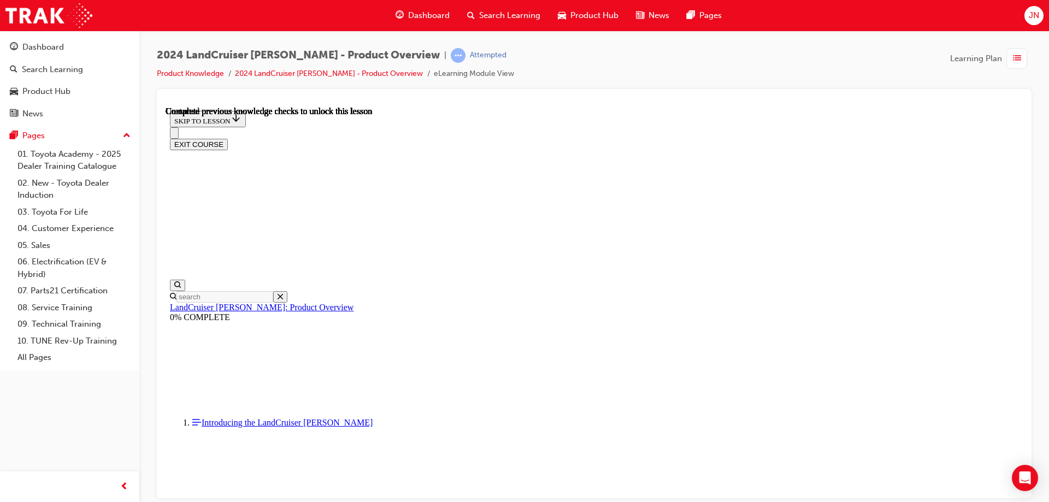
scroll to position [1, 0]
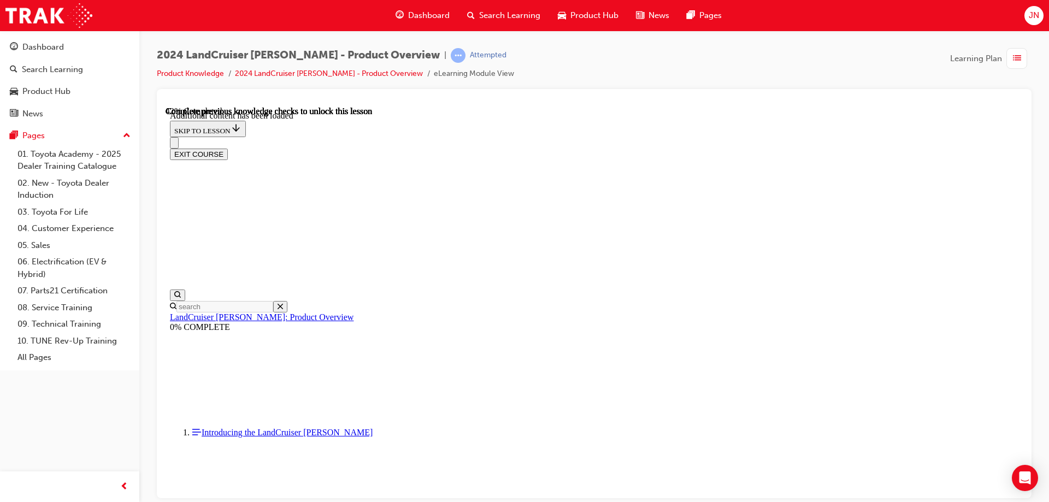
drag, startPoint x: 701, startPoint y: 418, endPoint x: 732, endPoint y: 417, distance: 31.2
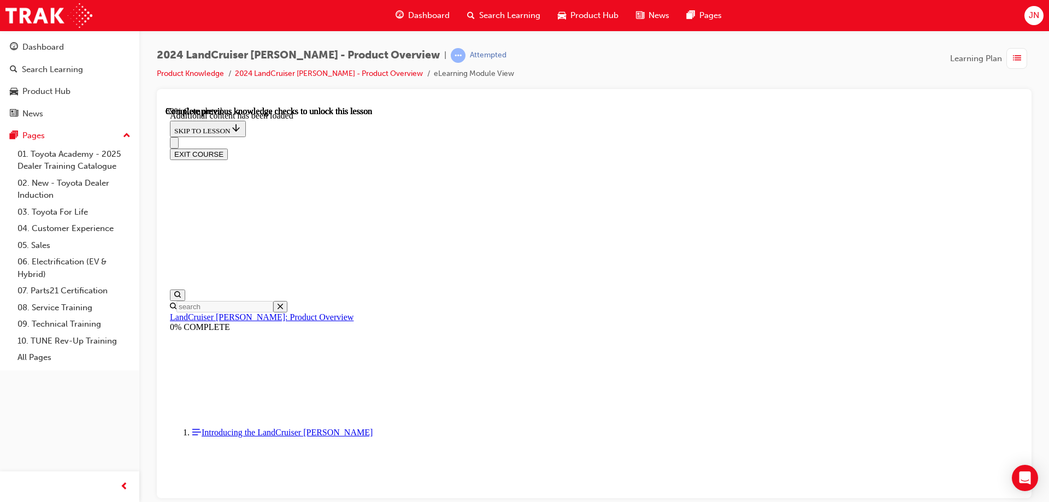
scroll to position [2288, 0]
drag, startPoint x: 507, startPoint y: 328, endPoint x: 551, endPoint y: 340, distance: 45.3
radio input "true"
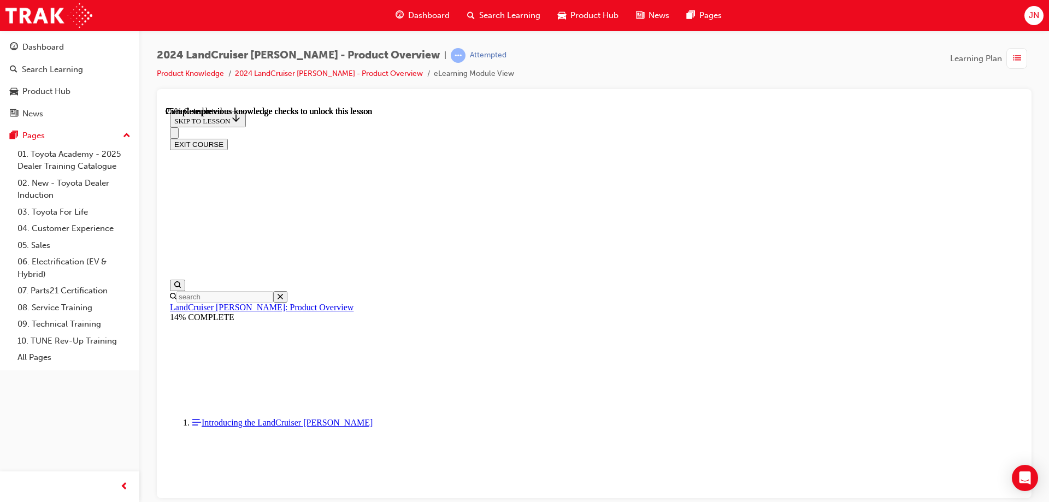
scroll to position [438, 0]
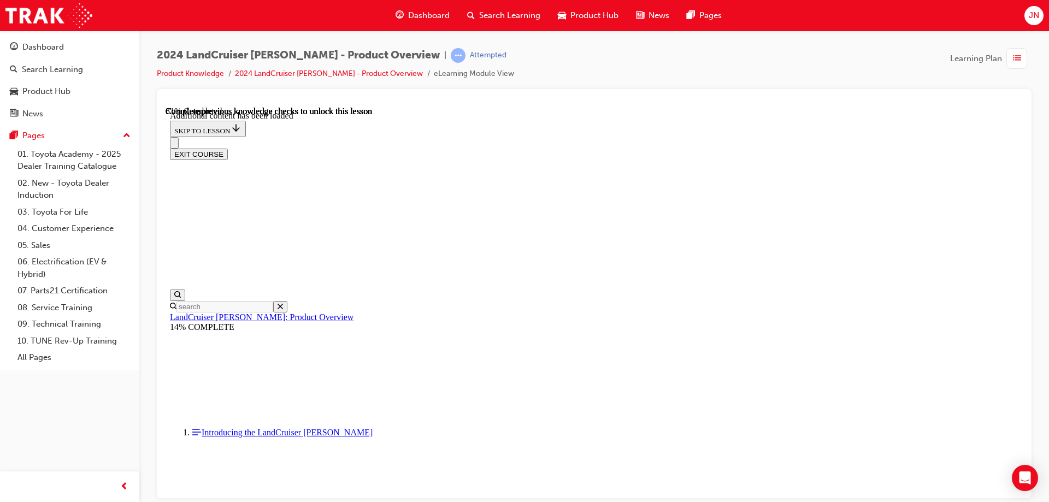
scroll to position [1848, 0]
radio input "true"
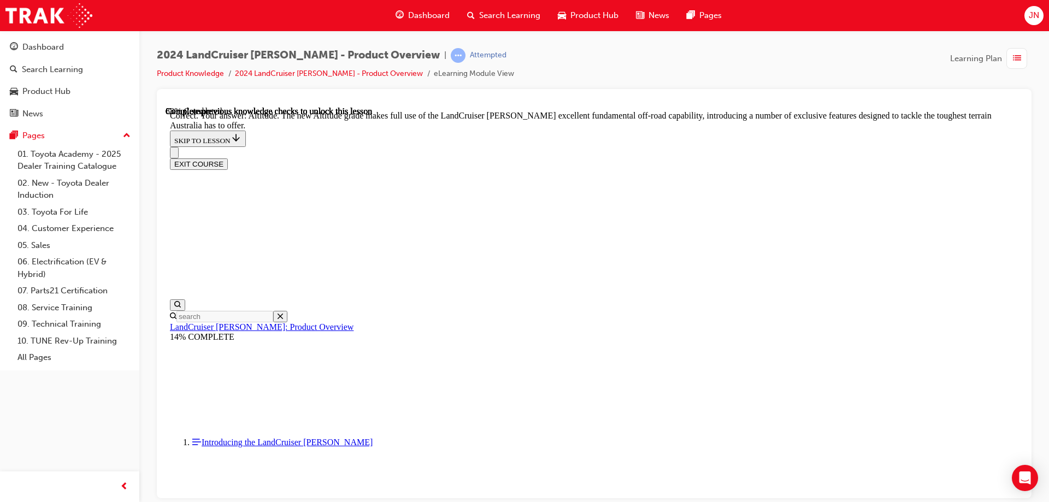
scroll to position [2281, 0]
checkbox input "true"
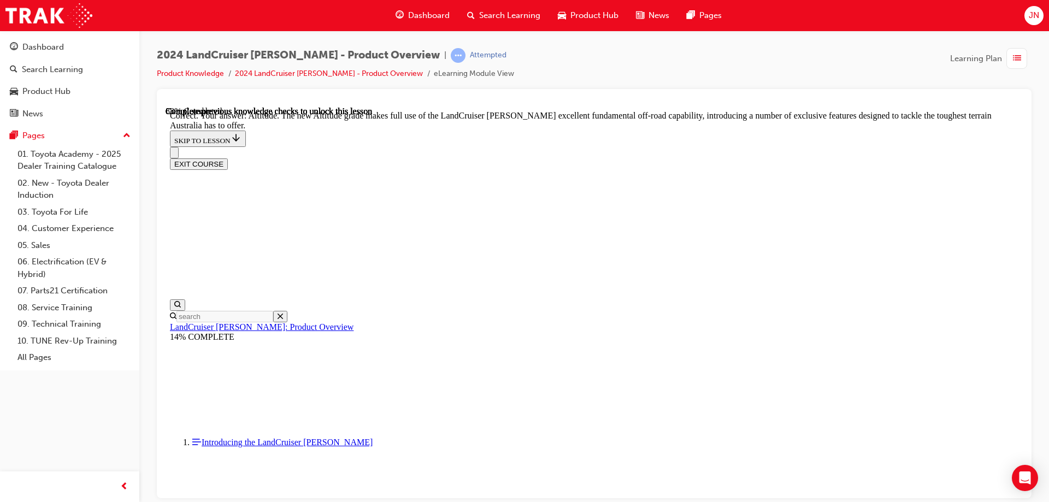
checkbox input "true"
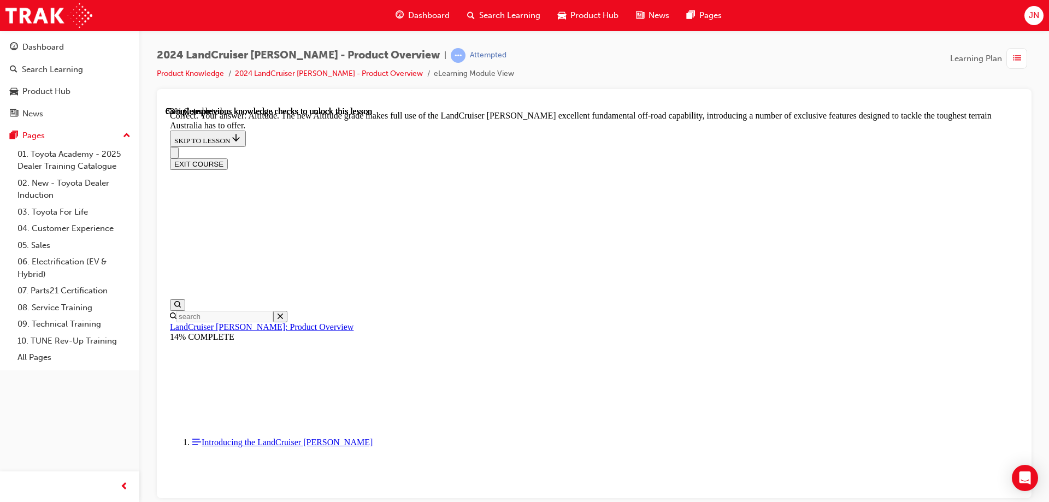
checkbox input "true"
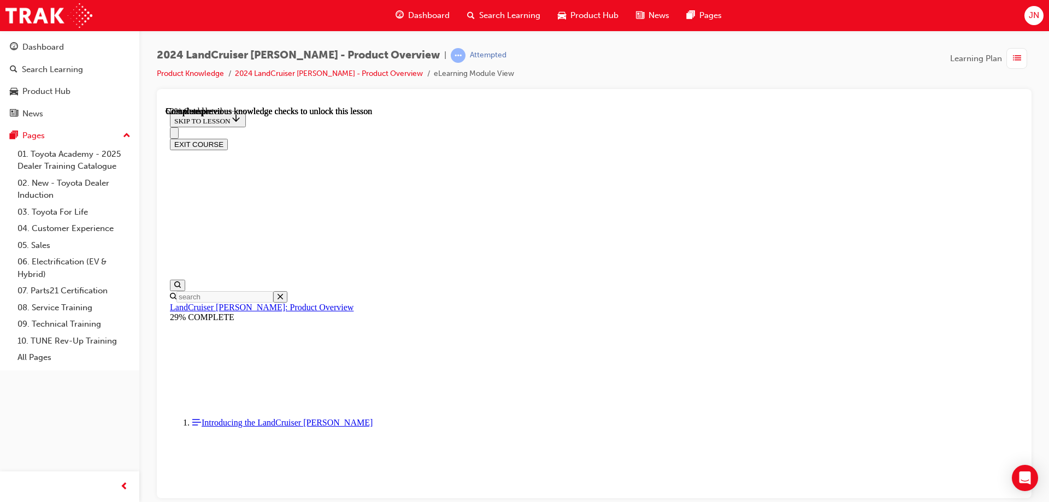
scroll to position [2486, 0]
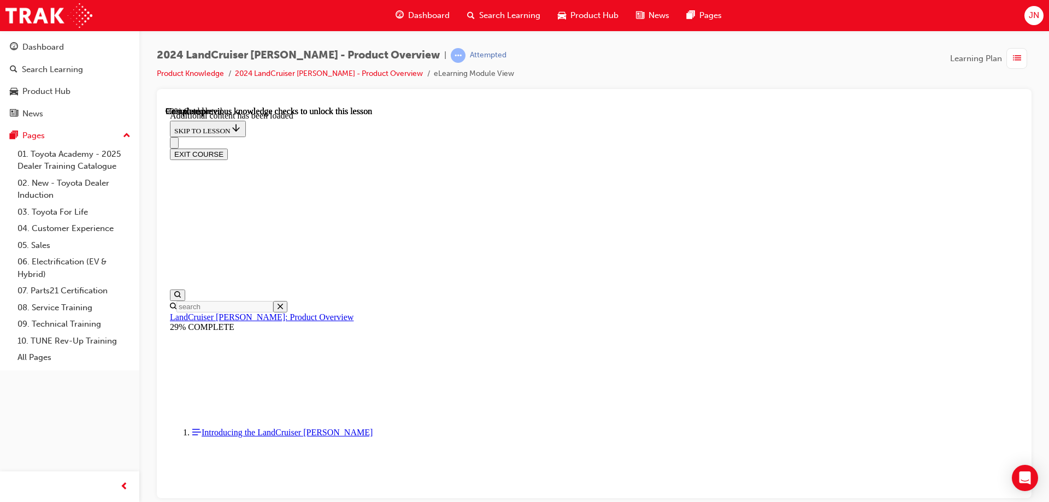
scroll to position [2760, 0]
radio input "true"
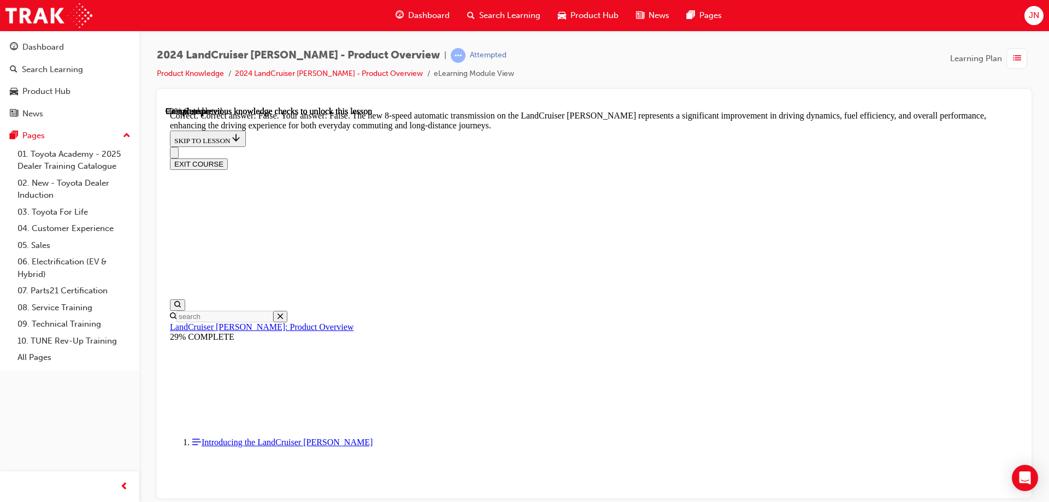
scroll to position [3252, 0]
radio input "true"
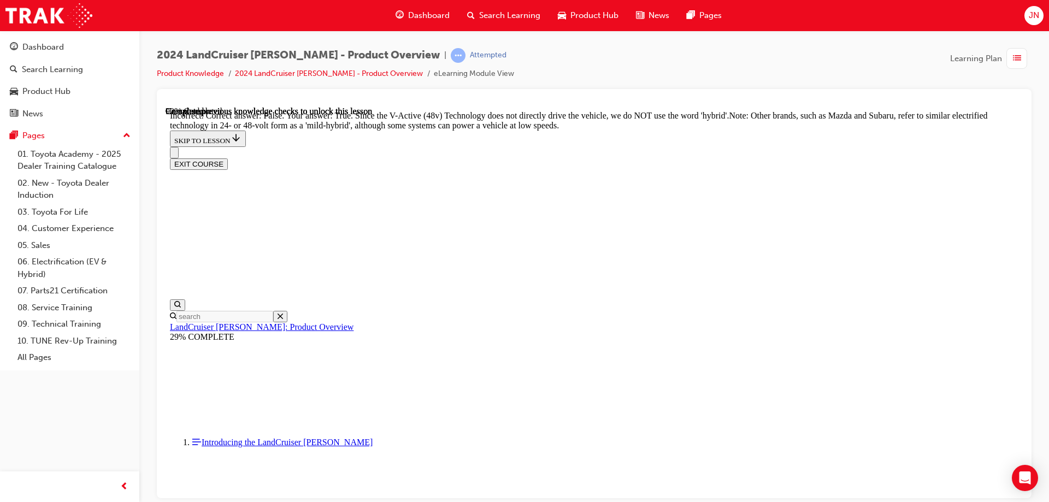
scroll to position [3416, 0]
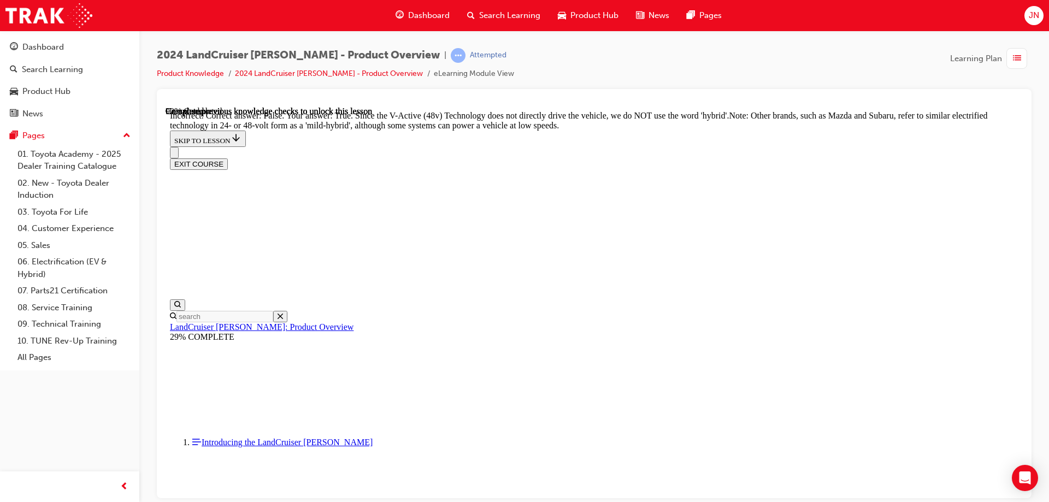
radio input "true"
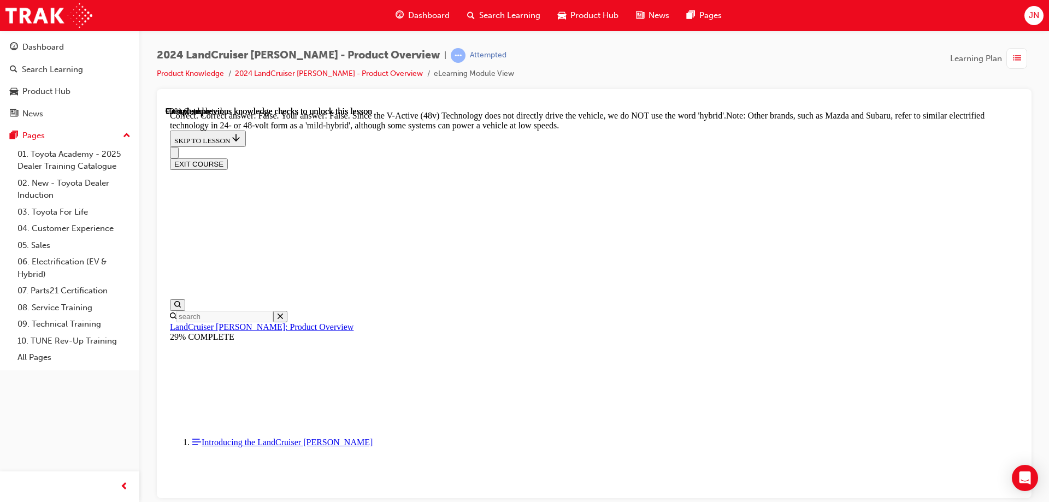
radio input "true"
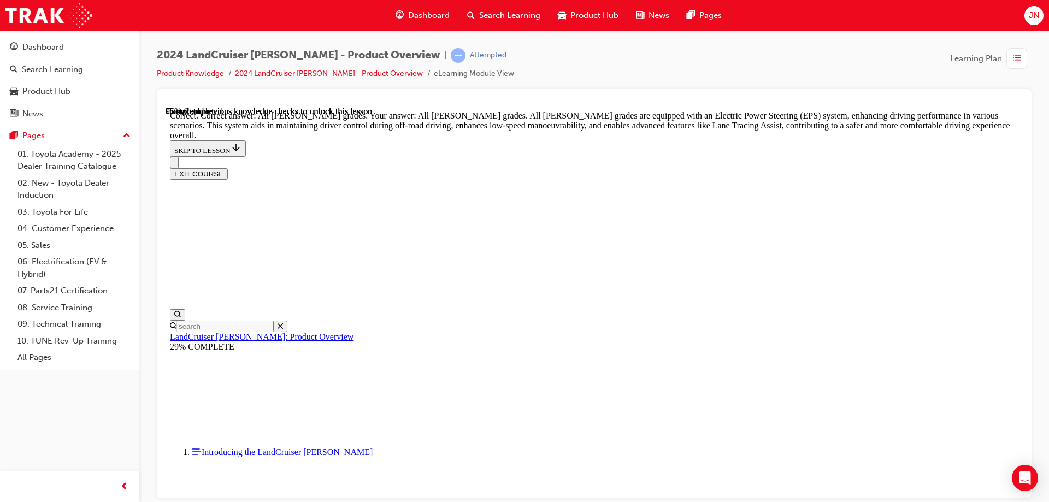
scroll to position [3922, 0]
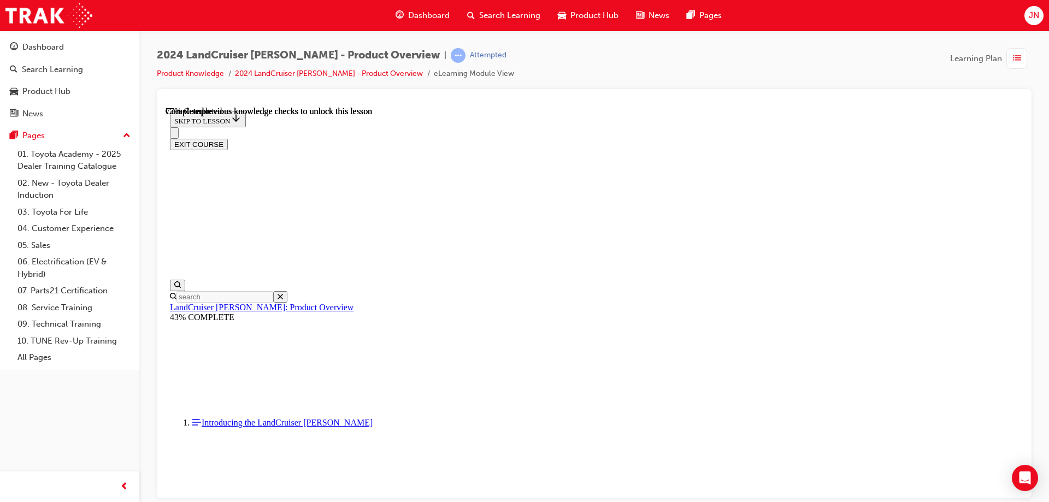
scroll to position [3524, 0]
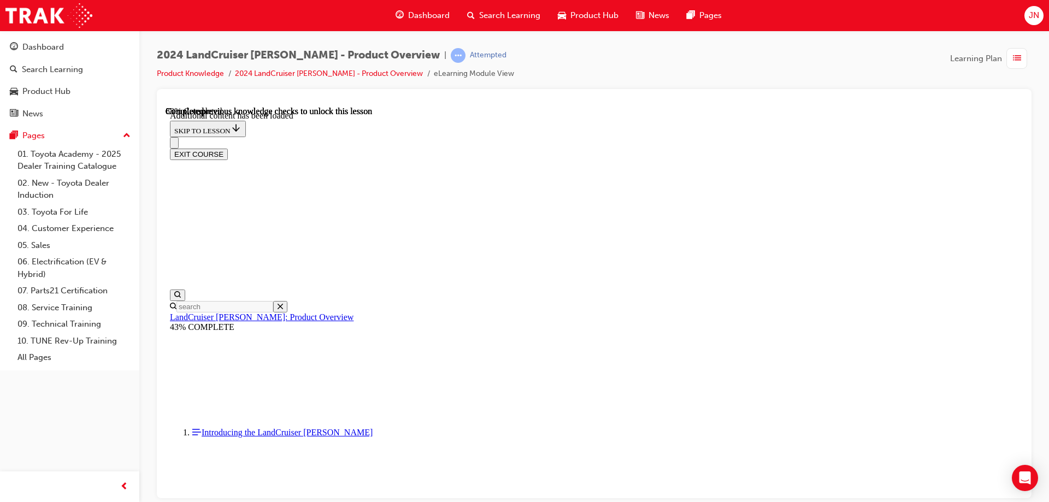
scroll to position [3798, 0]
checkbox input "true"
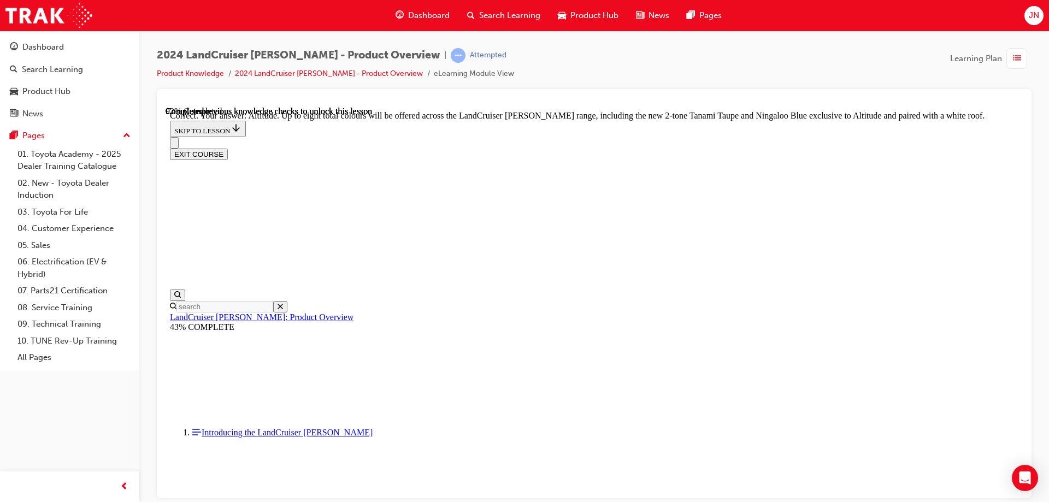
scroll to position [4345, 0]
checkbox input "true"
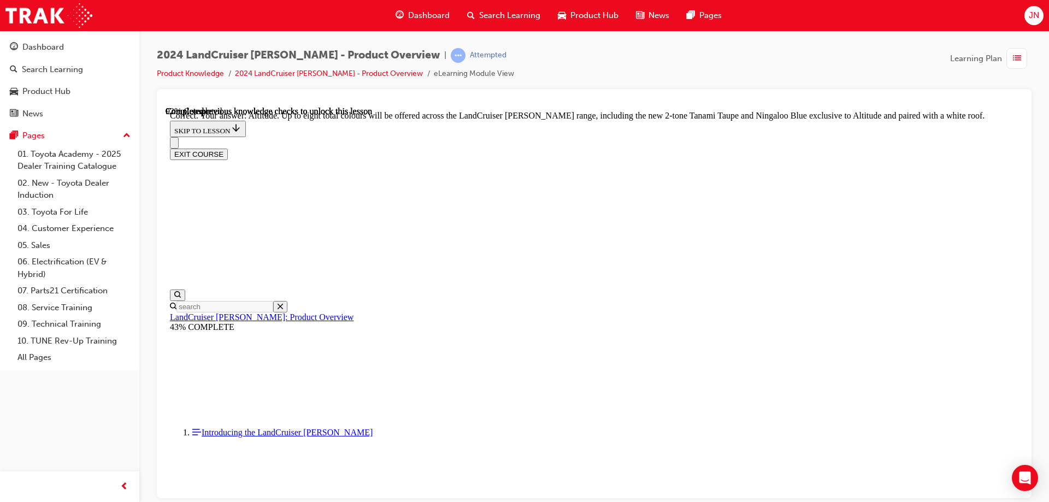
checkbox input "true"
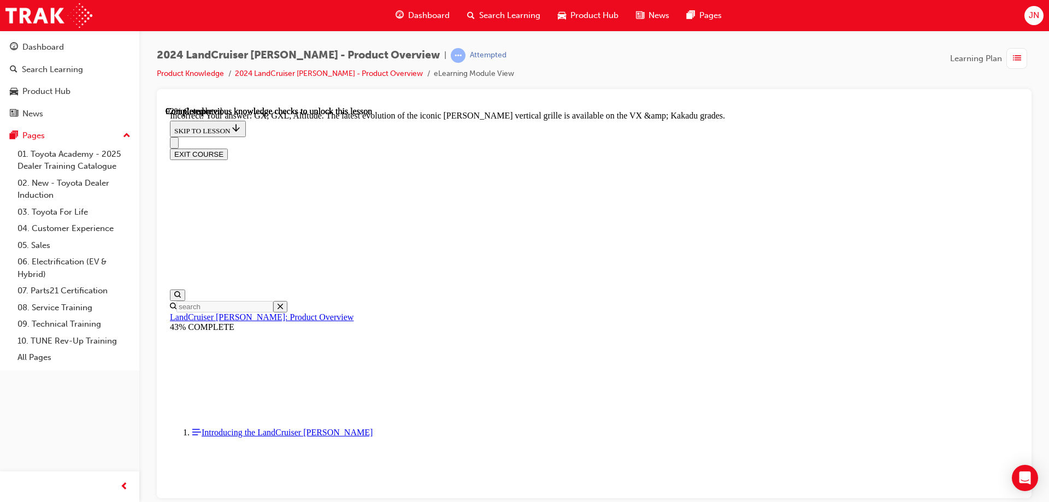
checkbox input "true"
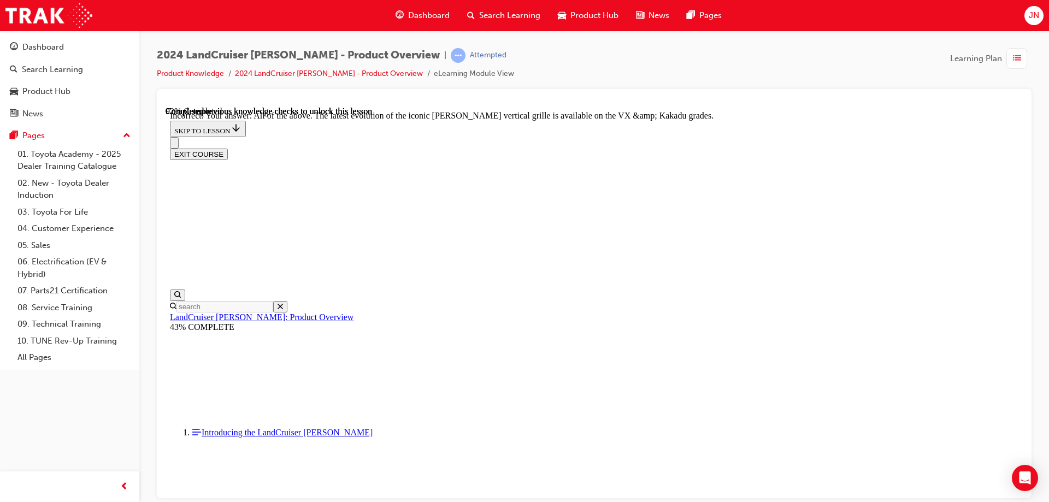
scroll to position [4267, 0]
checkbox input "true"
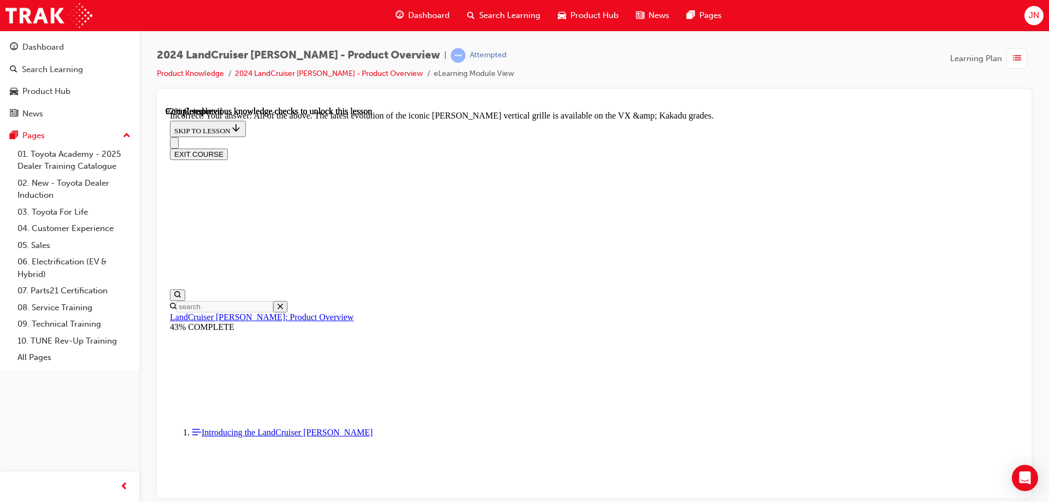
checkbox input "true"
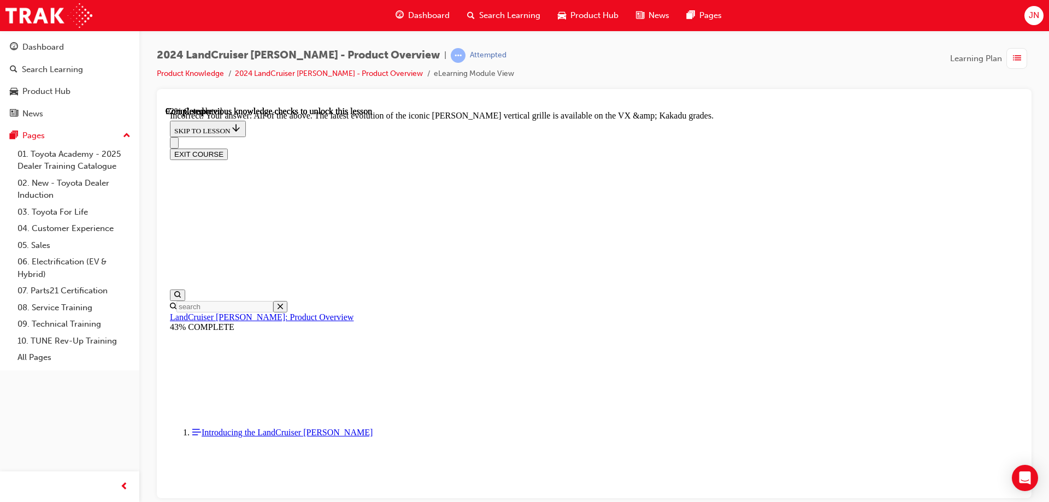
checkbox input "true"
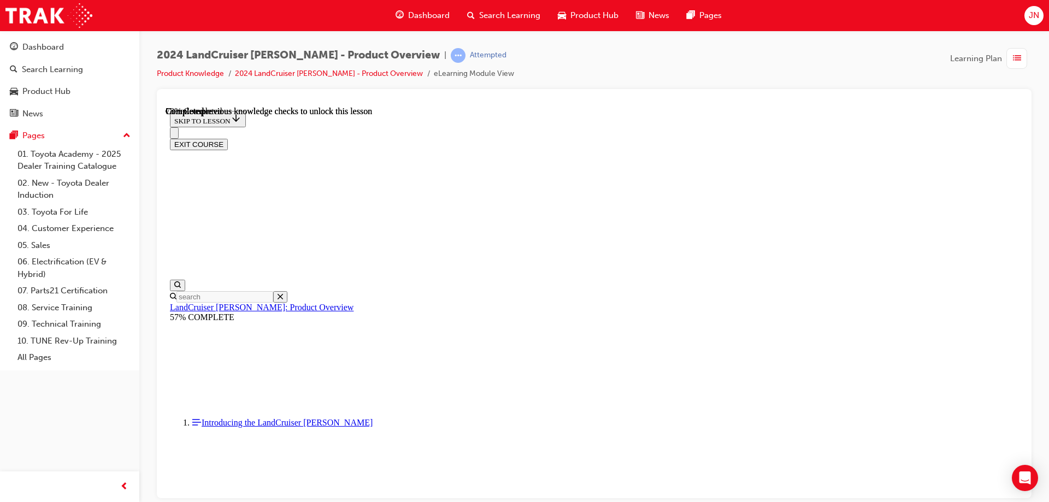
scroll to position [2551, 0]
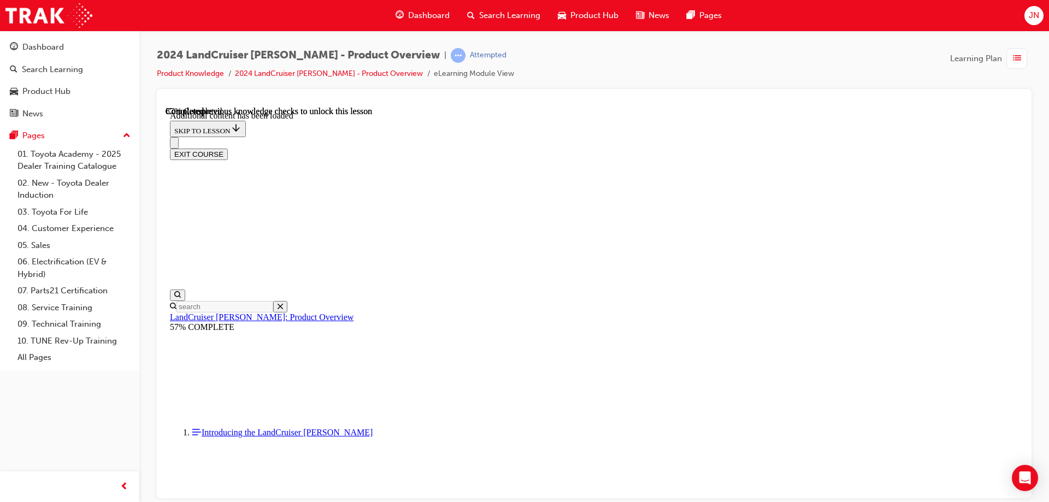
scroll to position [2819, 0]
radio input "true"
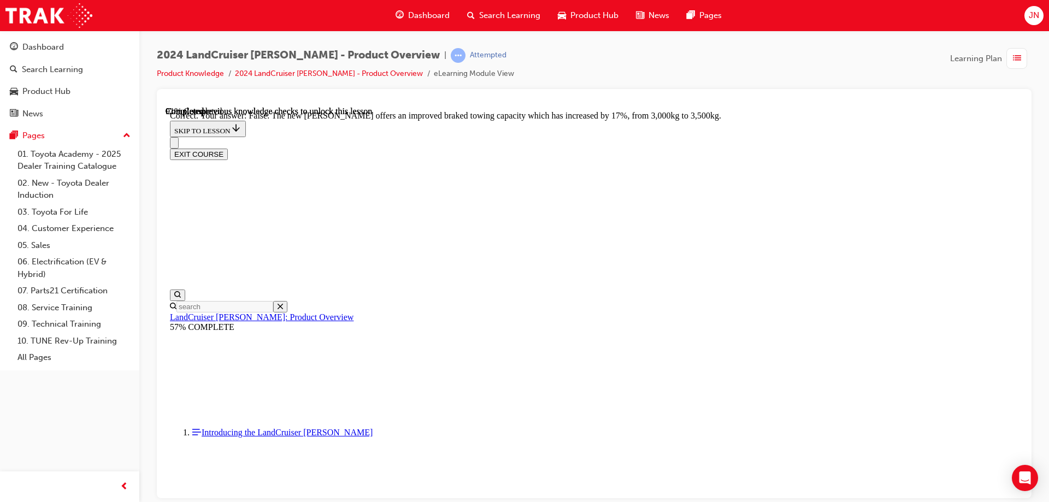
scroll to position [3202, 0]
radio input "true"
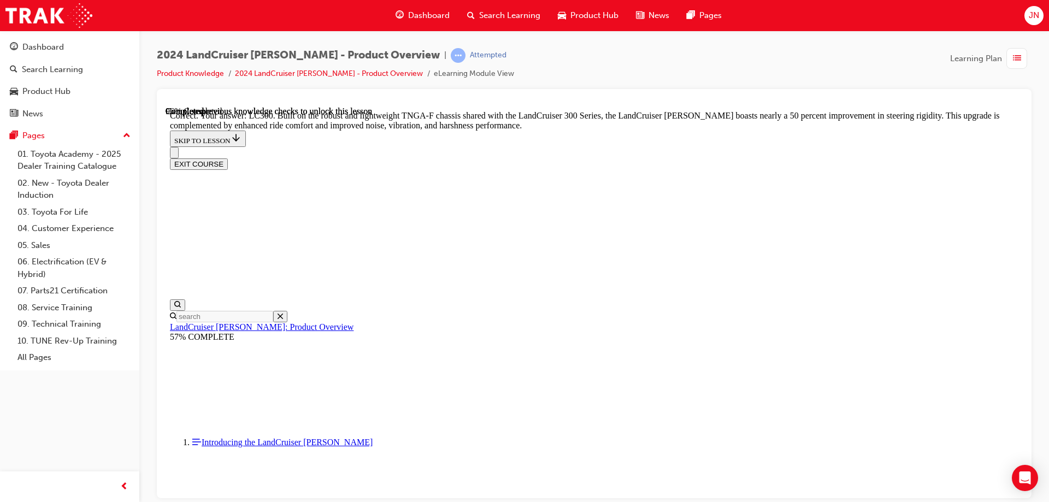
scroll to position [3462, 0]
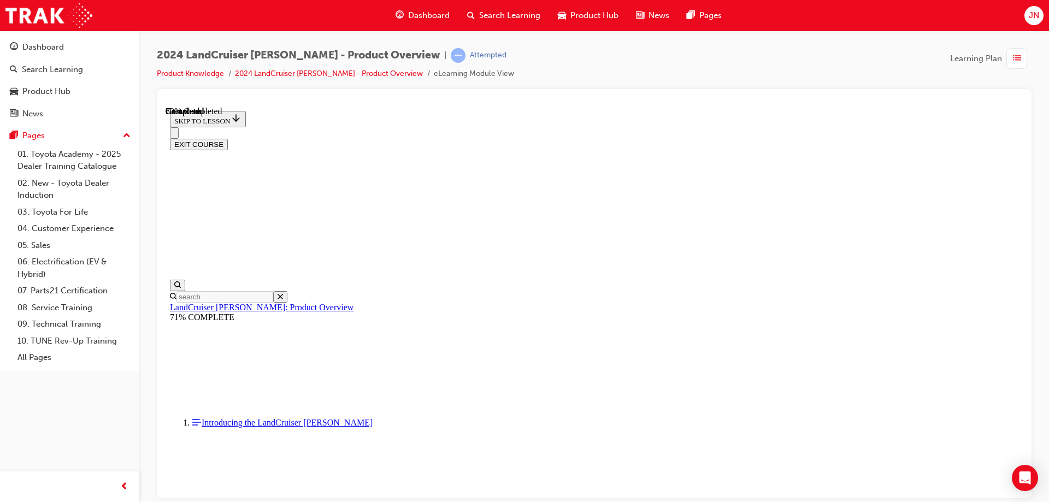
scroll to position [1217, 0]
click at [228, 138] on button "EXIT COURSE" at bounding box center [199, 143] width 58 height 11
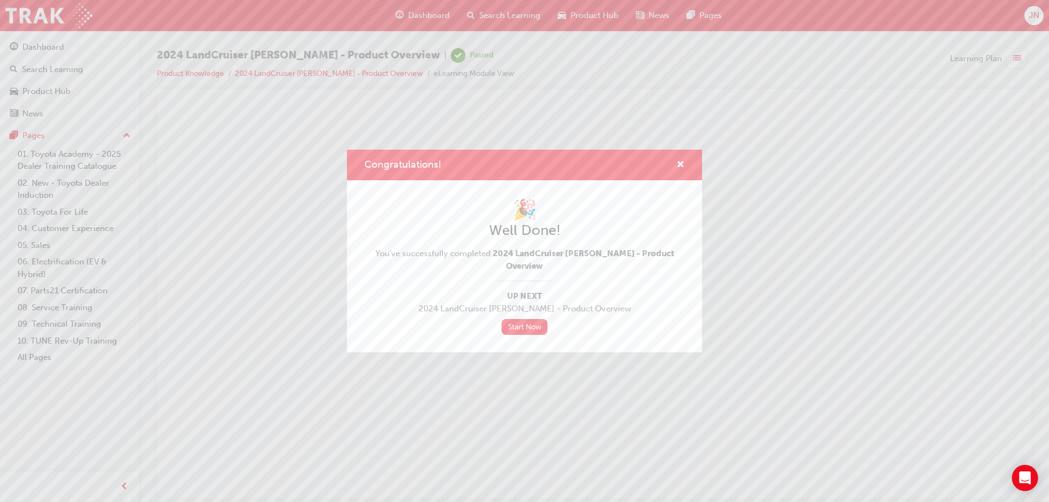
scroll to position [0, 0]
click at [678, 170] on span "cross-icon" at bounding box center [680, 166] width 8 height 10
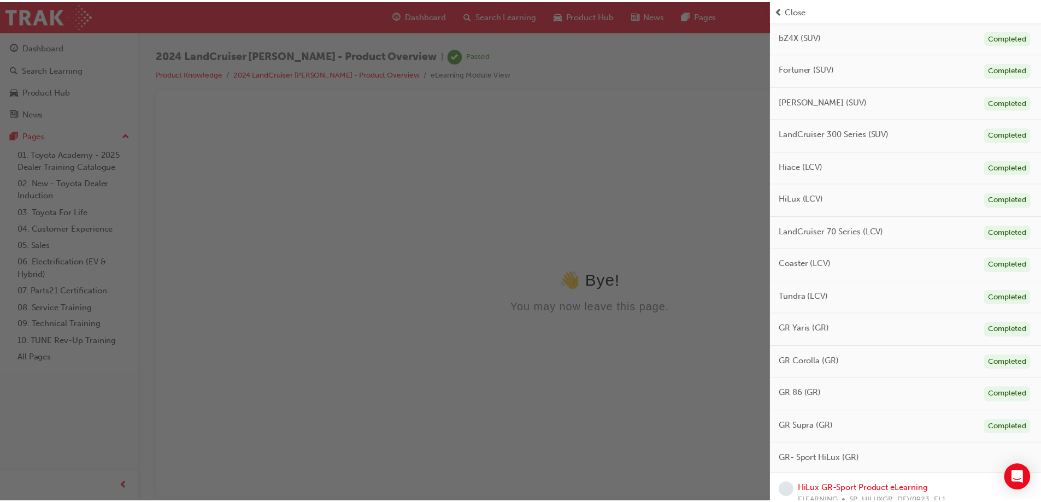
scroll to position [424, 0]
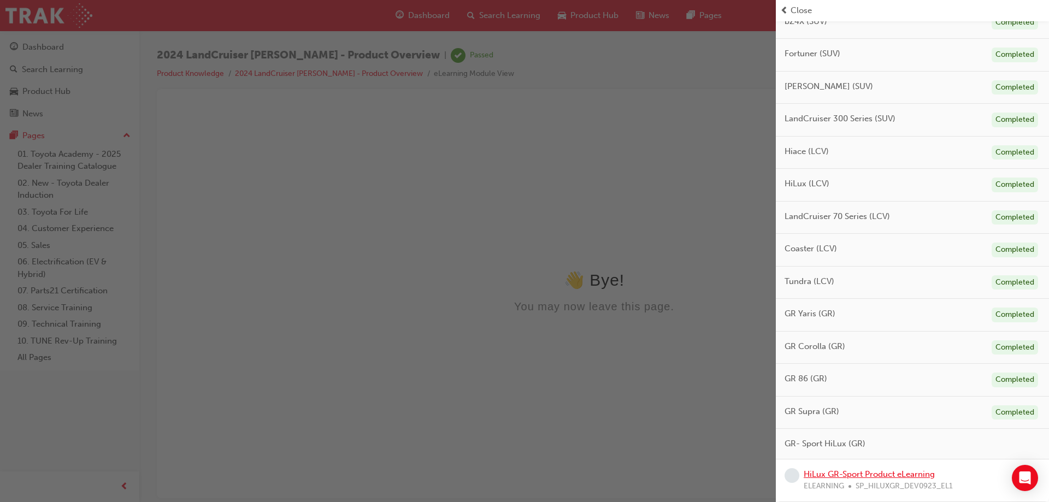
click at [865, 471] on link "HiLux GR-Sport Product eLearning" at bounding box center [869, 474] width 131 height 10
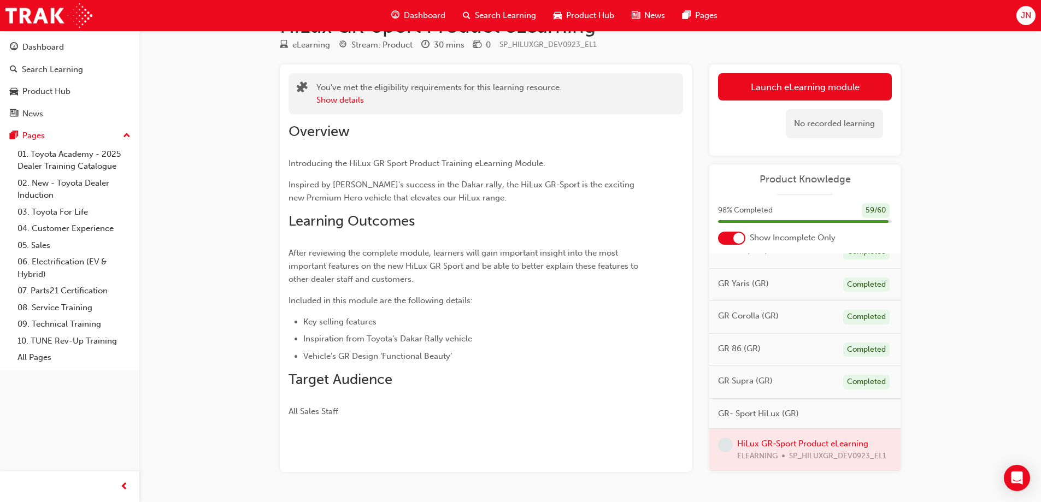
scroll to position [66, 0]
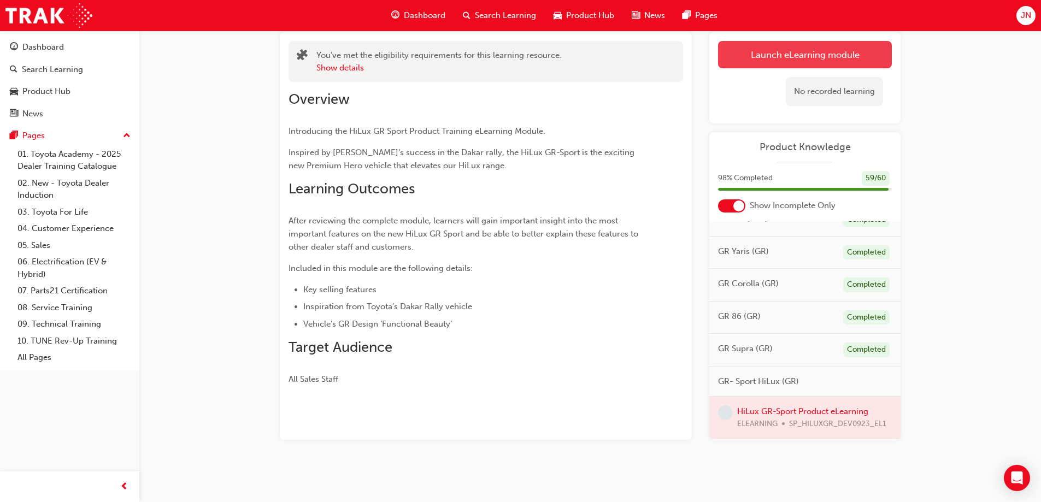
click at [810, 51] on link "Launch eLearning module" at bounding box center [805, 54] width 174 height 27
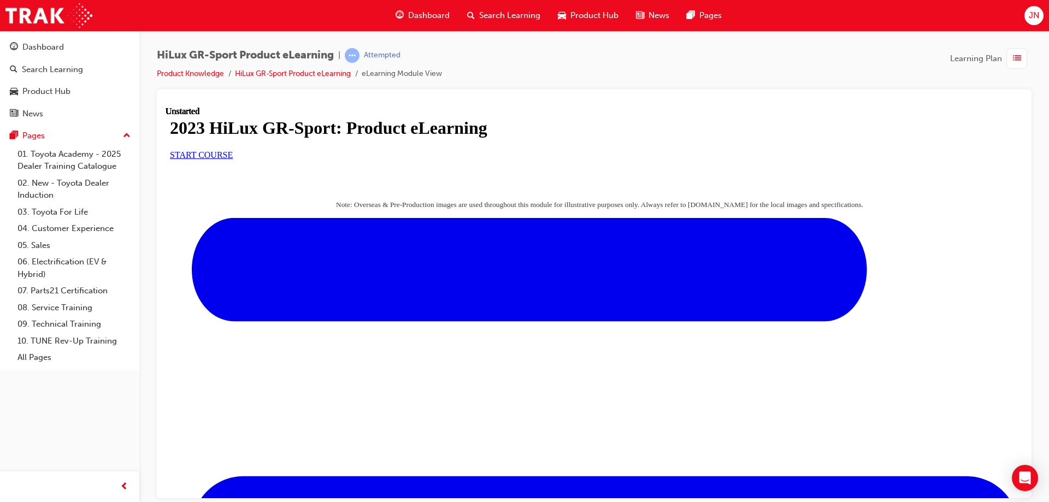
click at [233, 159] on span "START COURSE" at bounding box center [201, 154] width 63 height 9
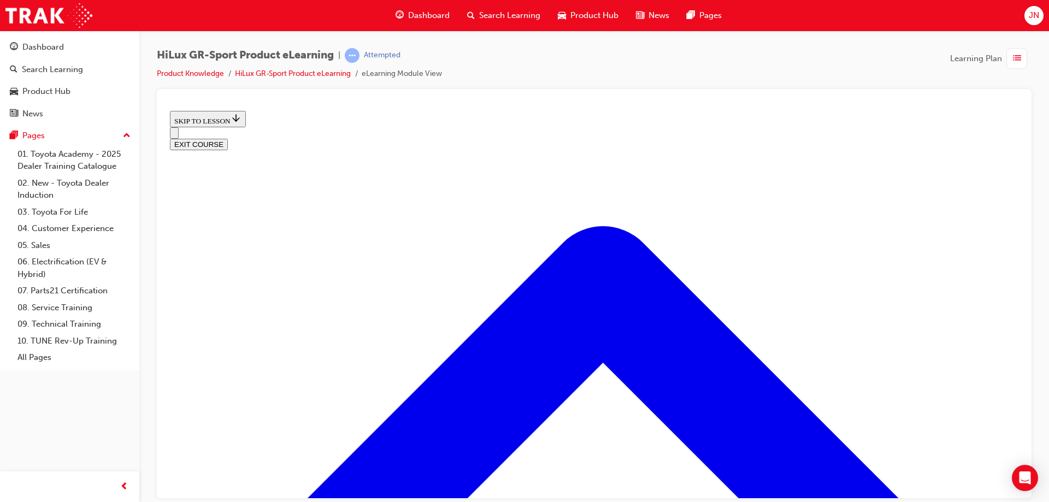
scroll to position [580, 0]
drag, startPoint x: 599, startPoint y: 234, endPoint x: 612, endPoint y: 232, distance: 12.8
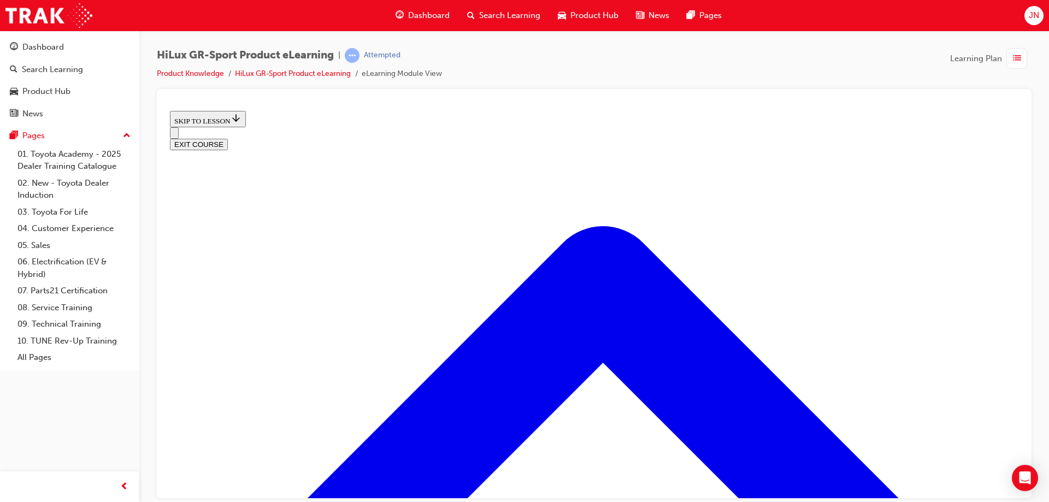
scroll to position [746, 0]
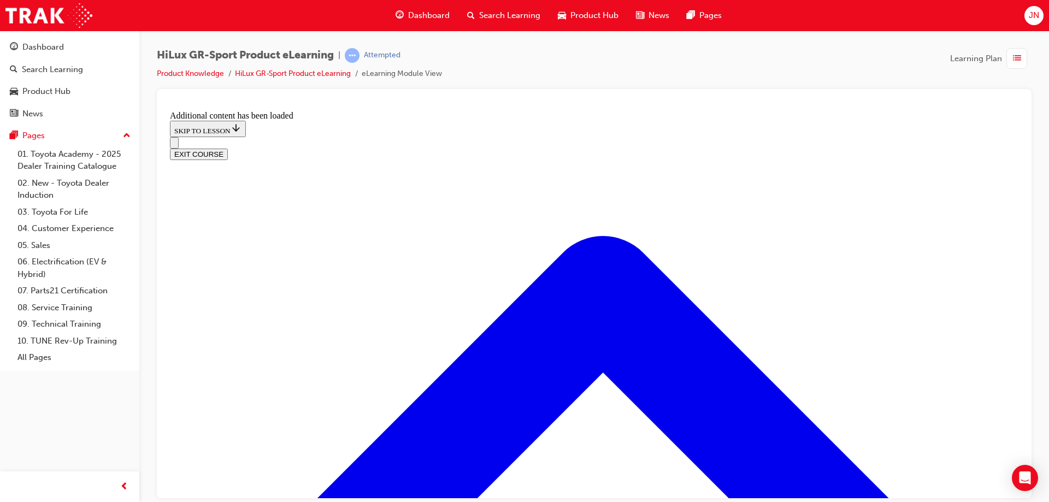
scroll to position [1032, 0]
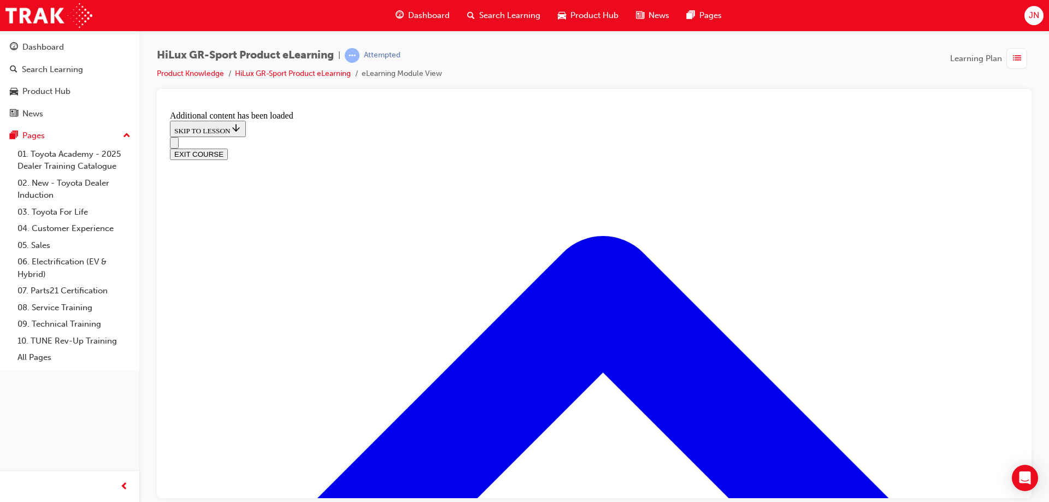
drag, startPoint x: 516, startPoint y: 391, endPoint x: 526, endPoint y: 316, distance: 74.9
drag, startPoint x: 494, startPoint y: 345, endPoint x: 494, endPoint y: 359, distance: 13.7
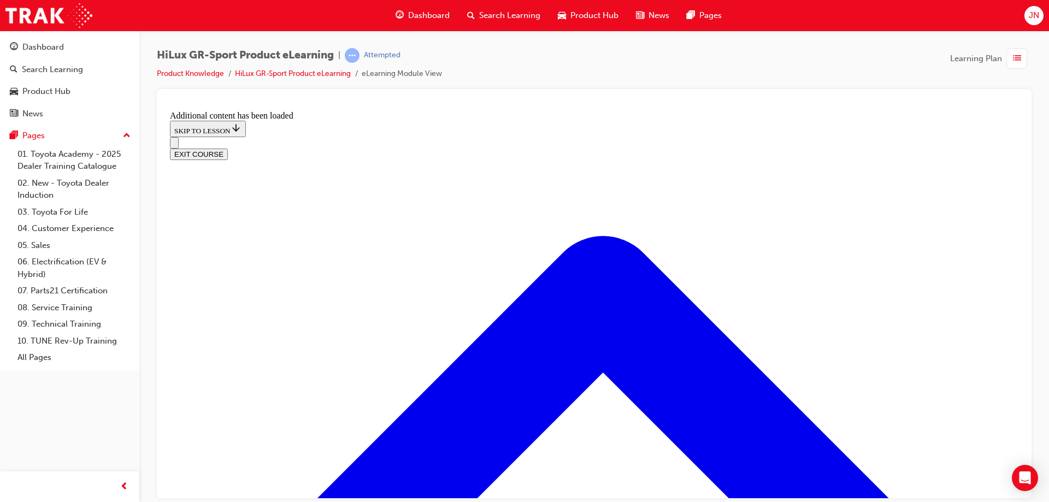
drag, startPoint x: 486, startPoint y: 391, endPoint x: 509, endPoint y: 395, distance: 23.3
drag, startPoint x: 495, startPoint y: 334, endPoint x: 686, endPoint y: 388, distance: 197.5
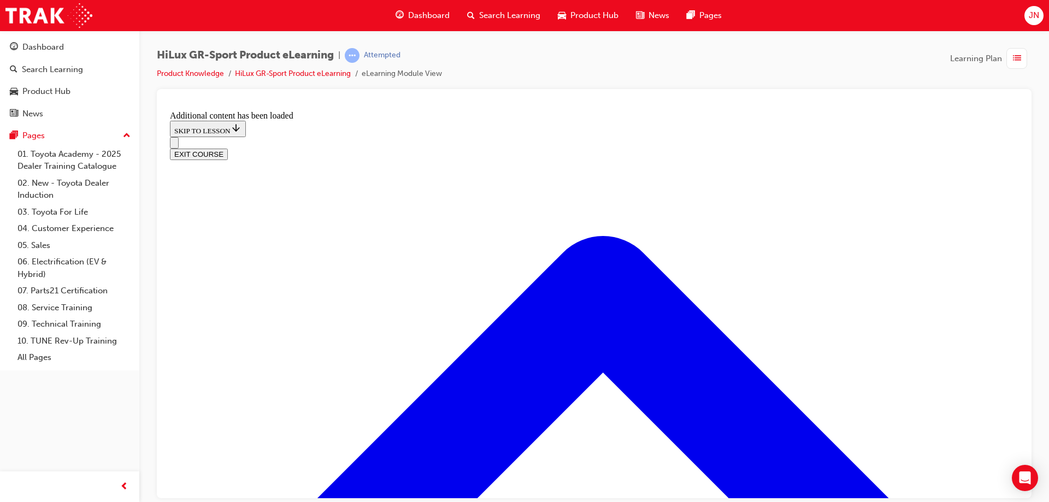
drag, startPoint x: 669, startPoint y: 328, endPoint x: 748, endPoint y: 339, distance: 79.5
drag, startPoint x: 495, startPoint y: 332, endPoint x: 622, endPoint y: 447, distance: 171.0
drag, startPoint x: 556, startPoint y: 334, endPoint x: 672, endPoint y: 343, distance: 116.2
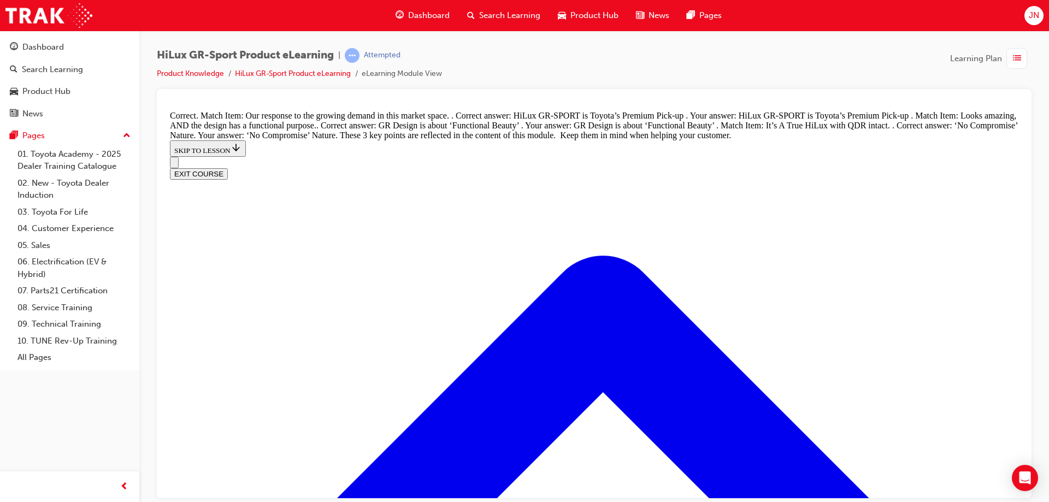
scroll to position [1290, 0]
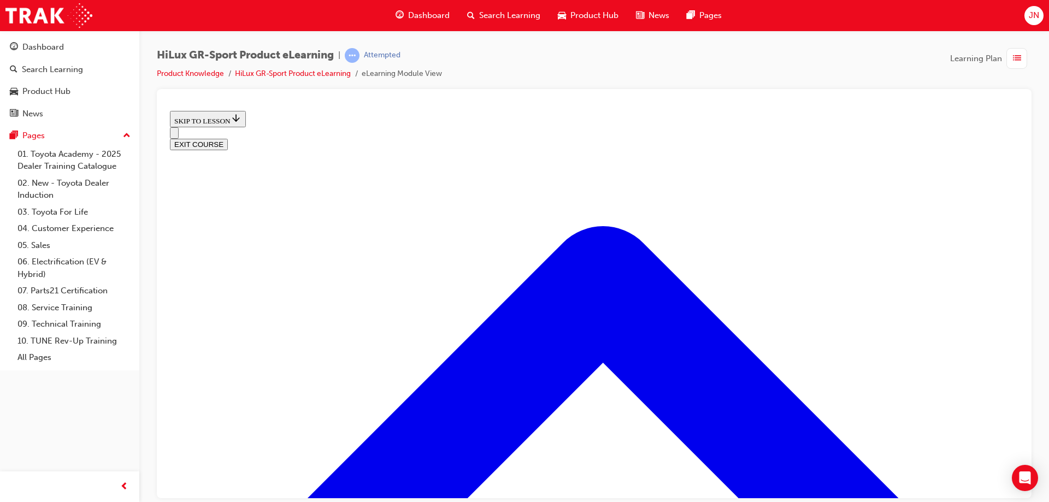
scroll to position [362, 0]
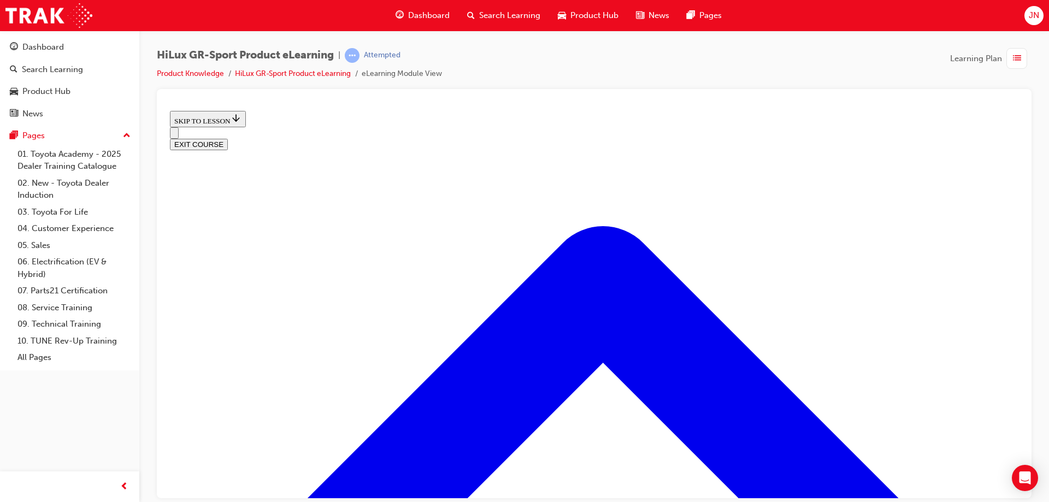
drag, startPoint x: 324, startPoint y: 388, endPoint x: 348, endPoint y: 381, distance: 24.4
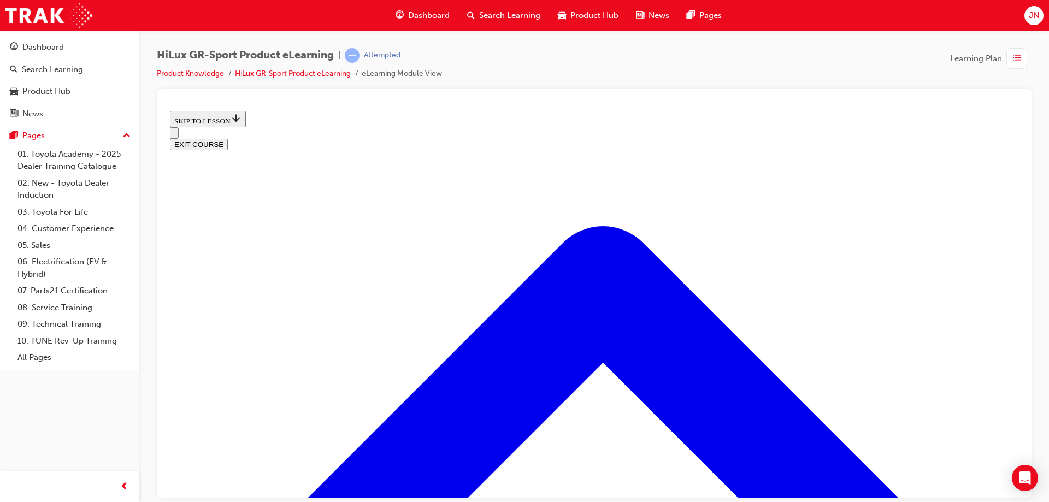
drag, startPoint x: 282, startPoint y: 309, endPoint x: 334, endPoint y: 322, distance: 53.1
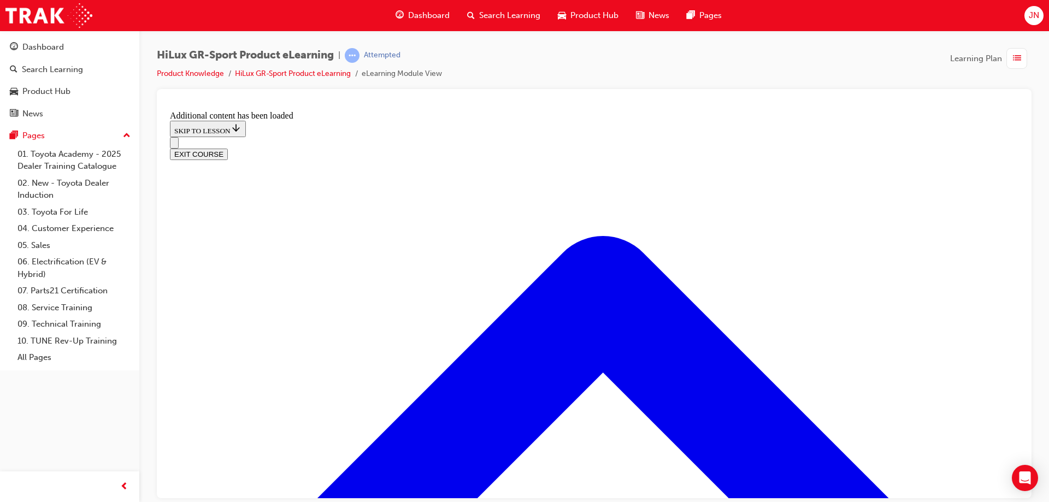
scroll to position [914, 0]
radio input "true"
drag, startPoint x: 603, startPoint y: 398, endPoint x: 612, endPoint y: 400, distance: 9.7
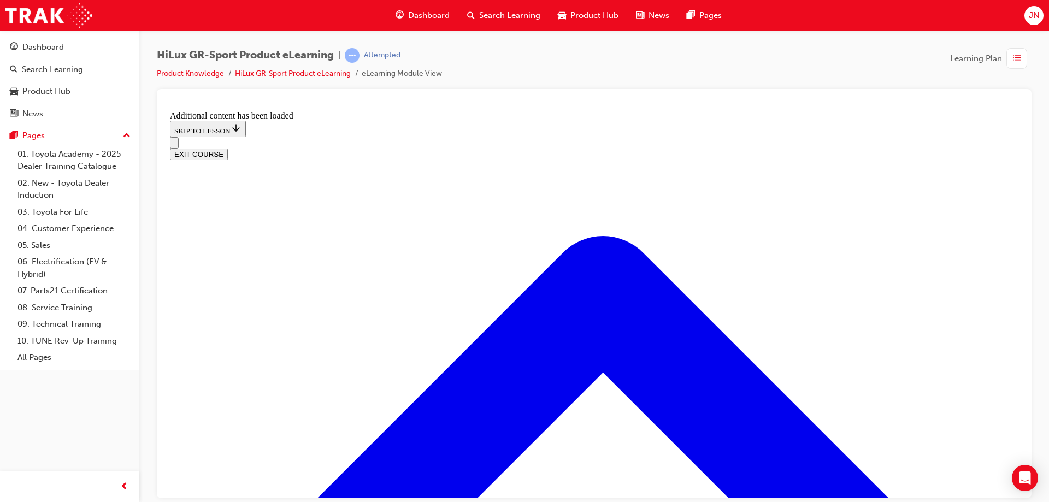
radio input "true"
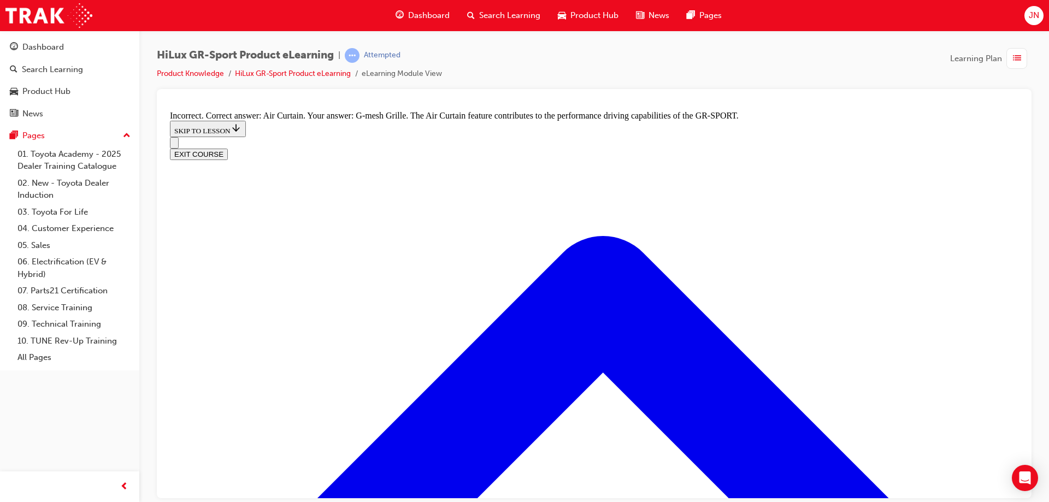
radio input "true"
